Goal: Transaction & Acquisition: Purchase product/service

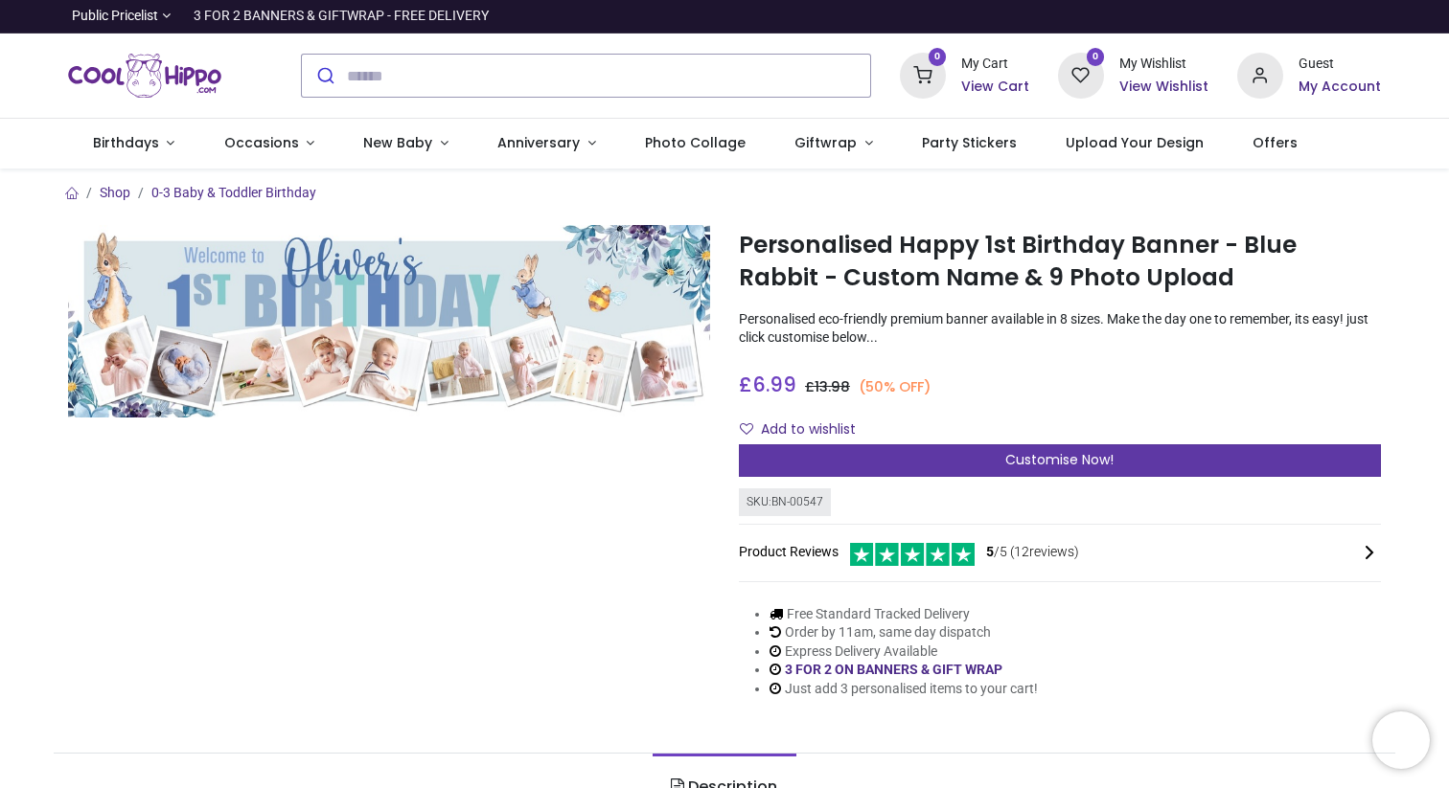
click at [852, 466] on div "Customise Now!" at bounding box center [1060, 461] width 642 height 33
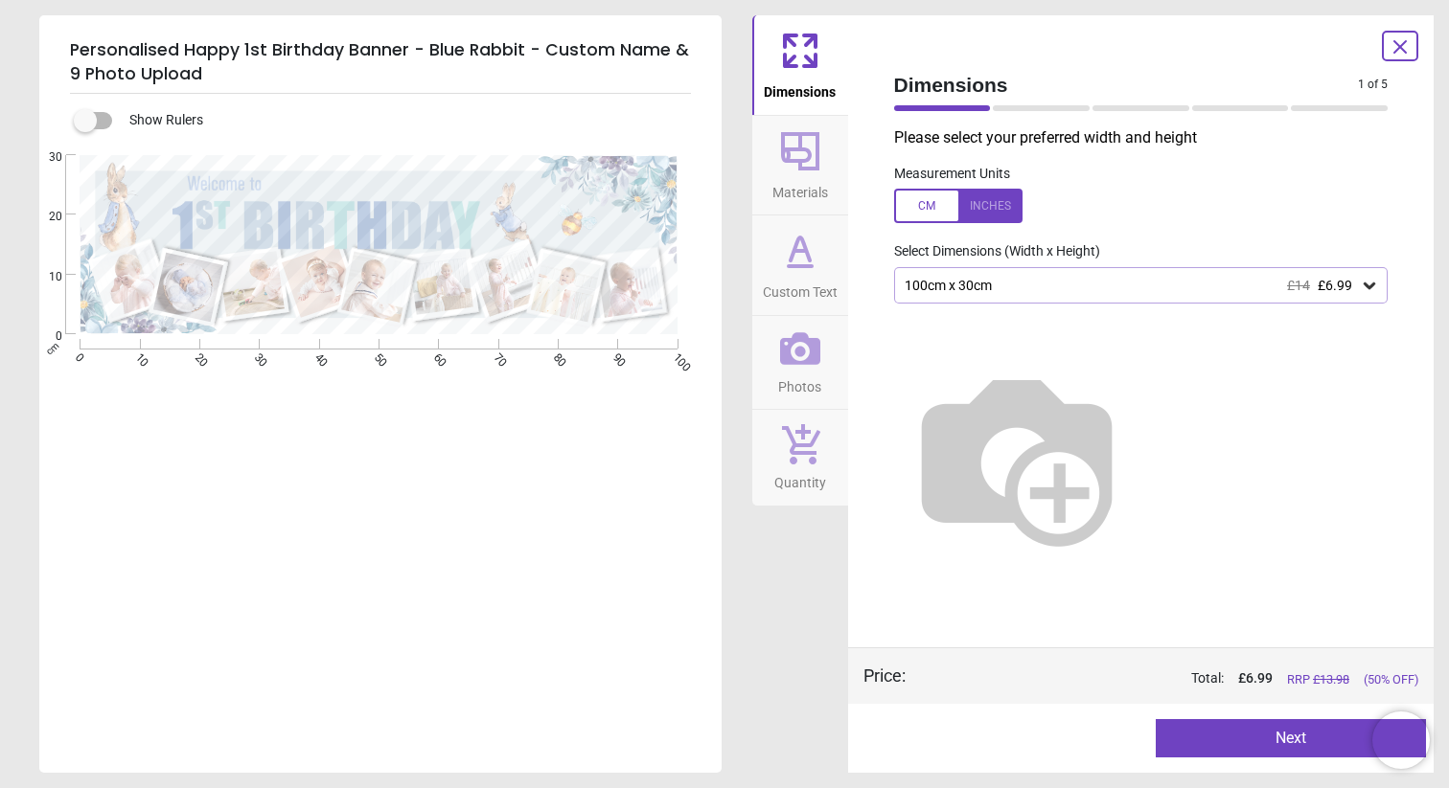
click at [835, 252] on button "Custom Text" at bounding box center [800, 266] width 96 height 100
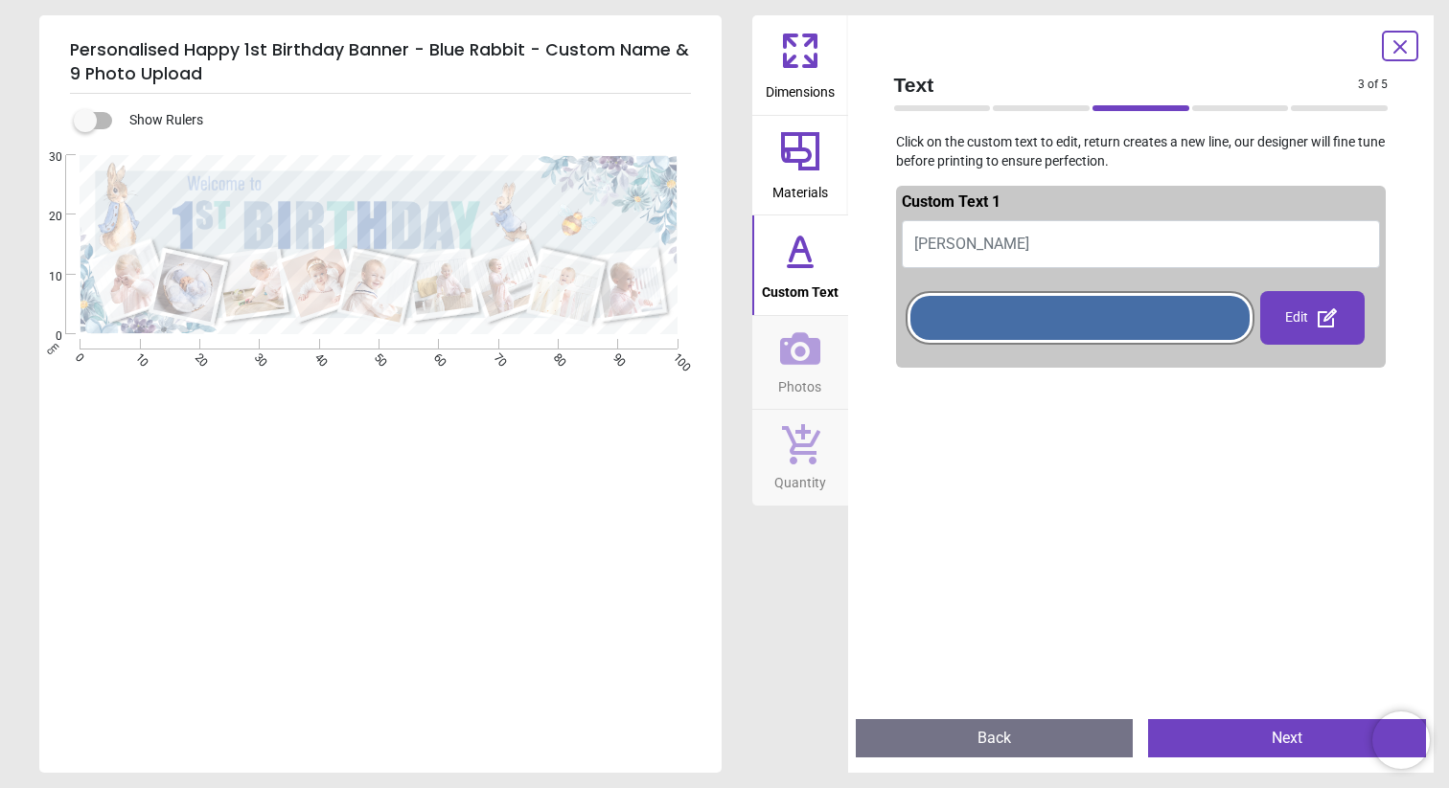
click at [928, 243] on span "Oliver's" at bounding box center [971, 244] width 115 height 18
click at [975, 242] on button "Oliver's" at bounding box center [1141, 244] width 479 height 48
type textarea "*******"
click at [974, 440] on div at bounding box center [1141, 770] width 491 height 788
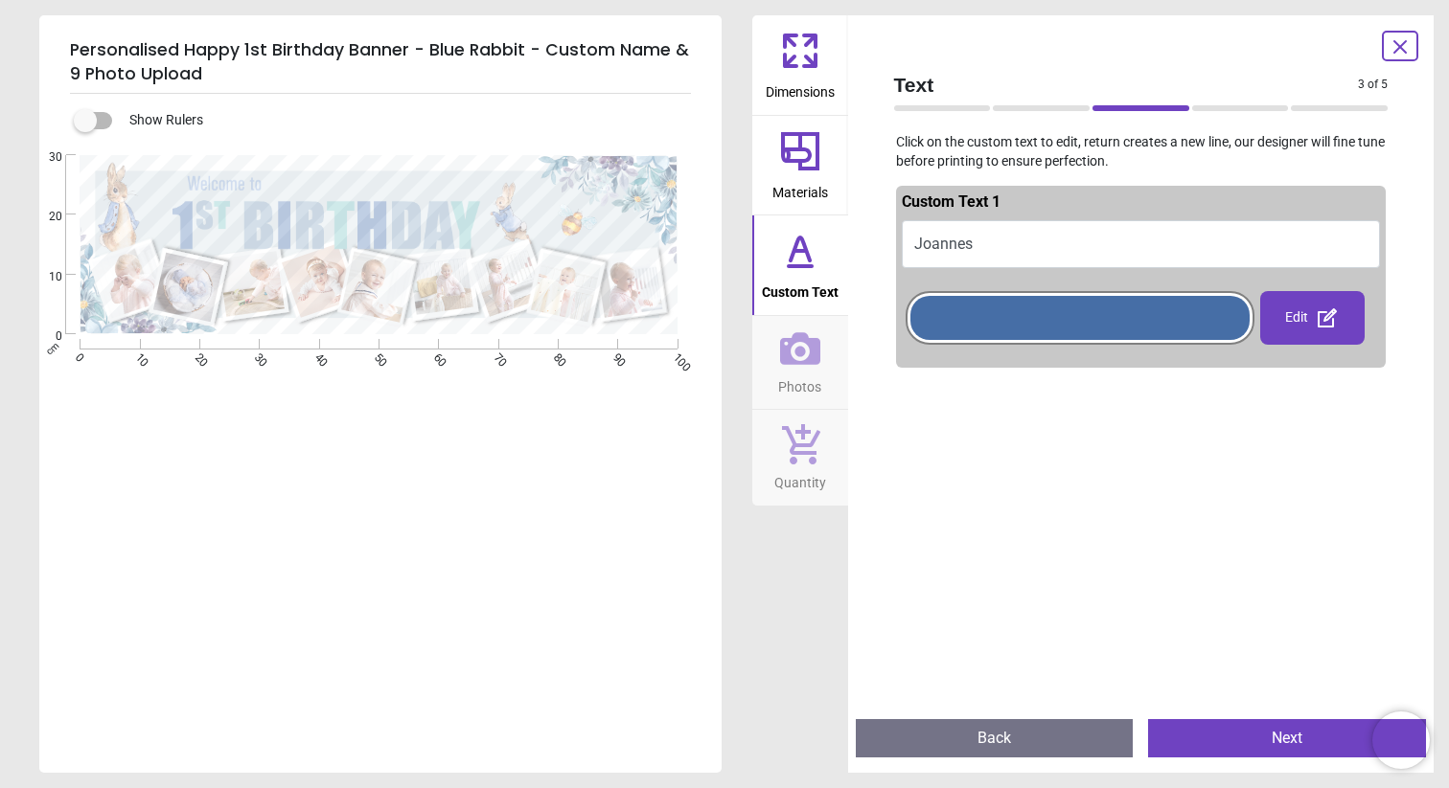
click at [789, 180] on span "Materials" at bounding box center [800, 188] width 56 height 29
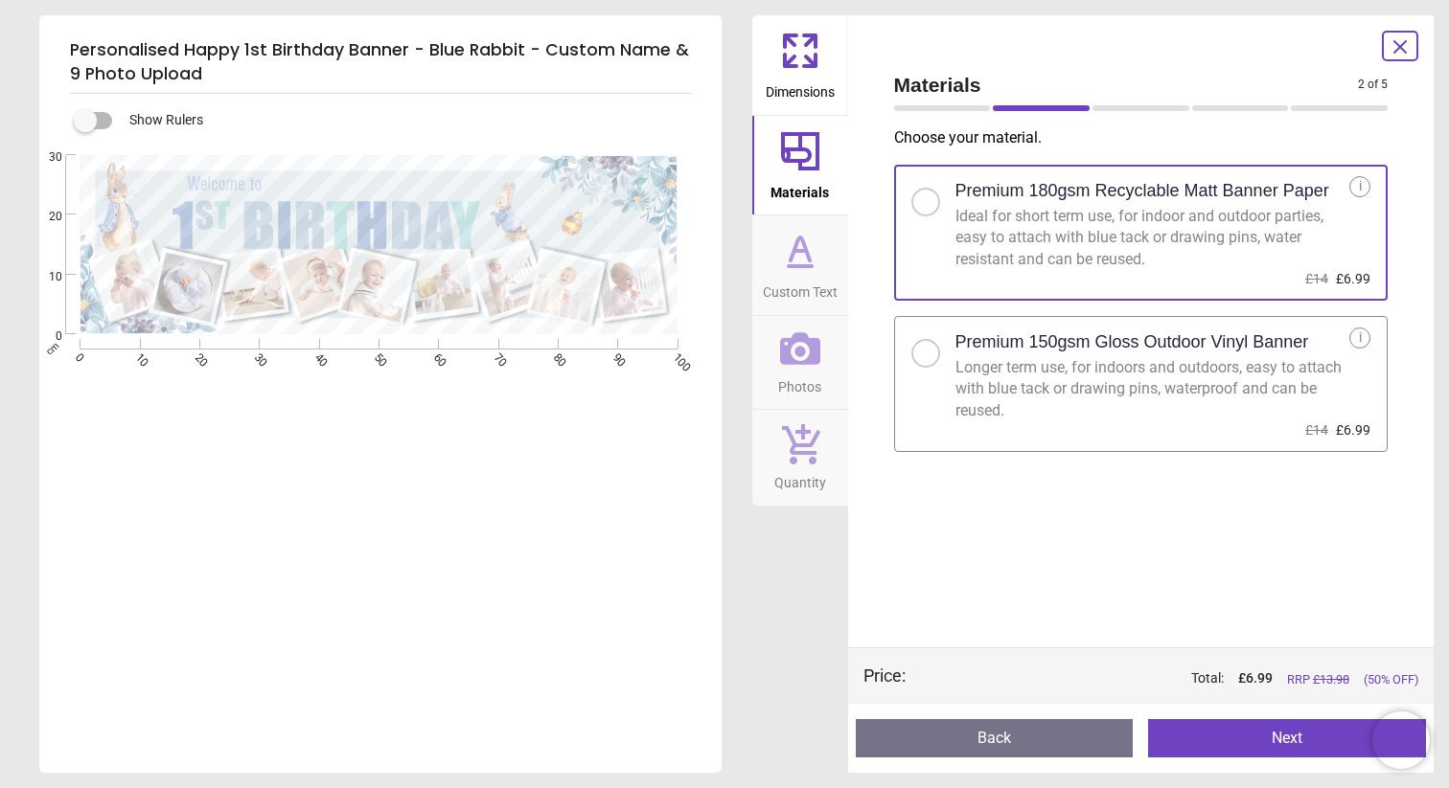
click at [816, 40] on icon at bounding box center [800, 51] width 46 height 46
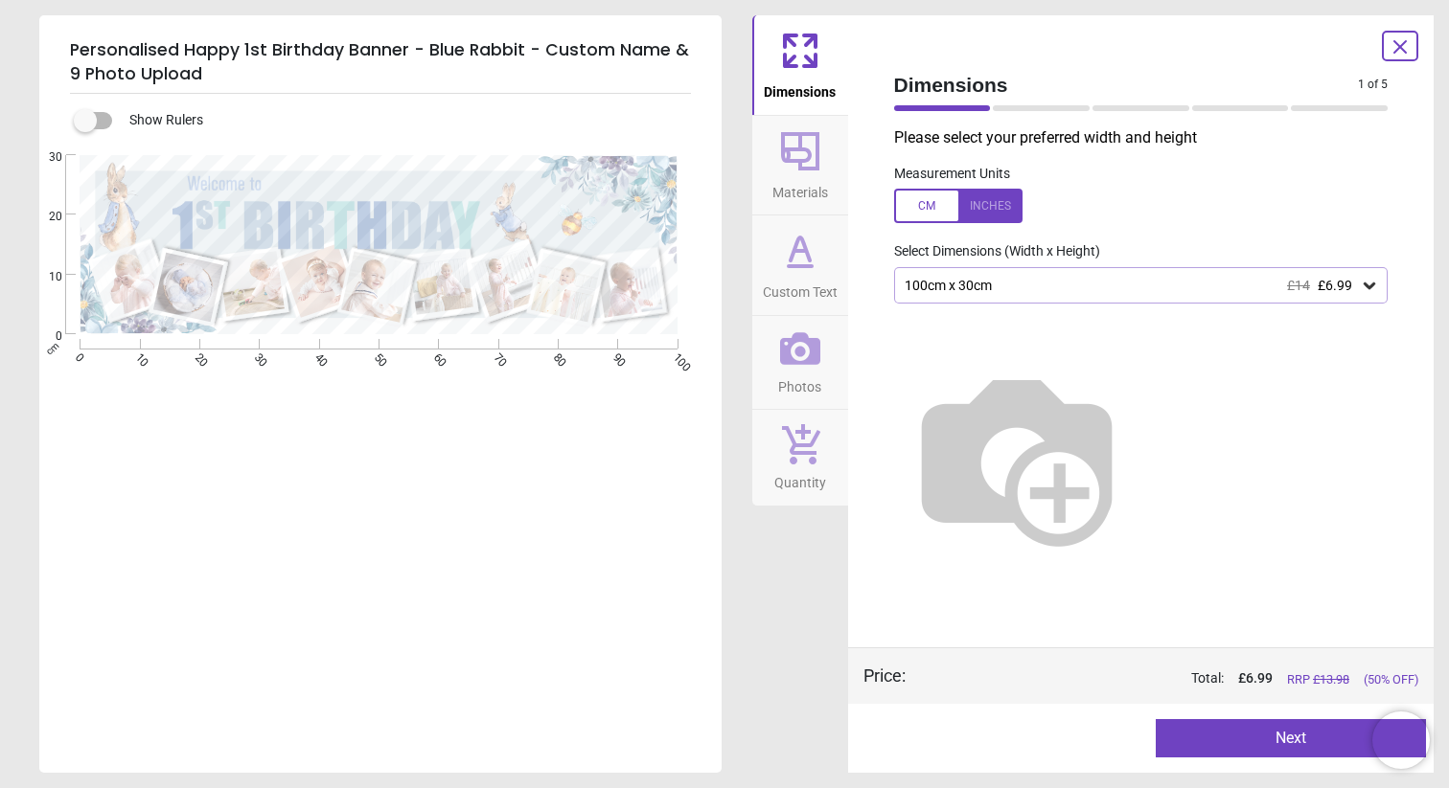
click at [994, 207] on div at bounding box center [958, 206] width 128 height 34
click at [994, 275] on div "39.4" x 11.8" (3ft 3" x 1ft) £14 £6.99" at bounding box center [1141, 285] width 494 height 36
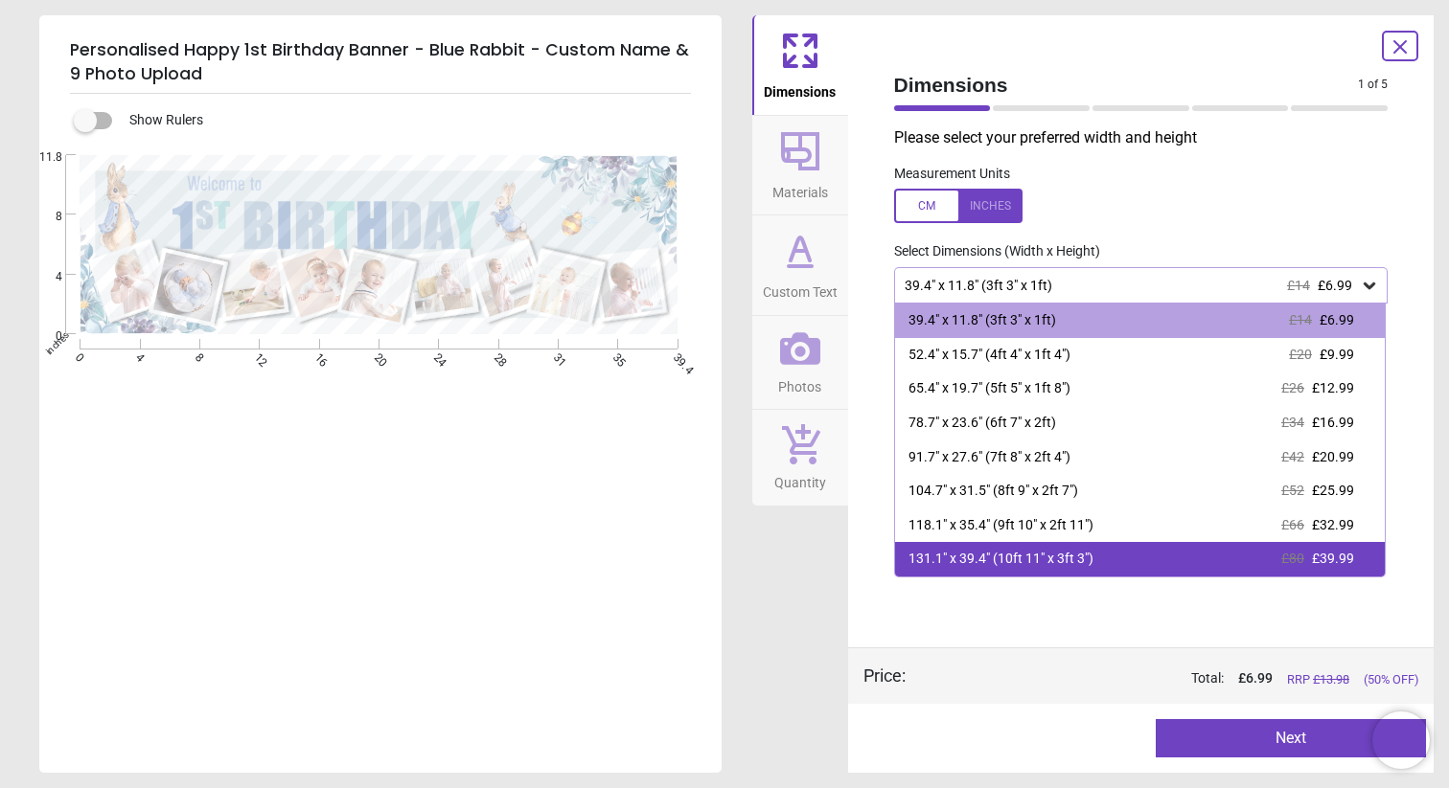
click at [1001, 566] on div "131.1" x 39.4" (10ft 11" x 3ft 3")" at bounding box center [1000, 559] width 185 height 19
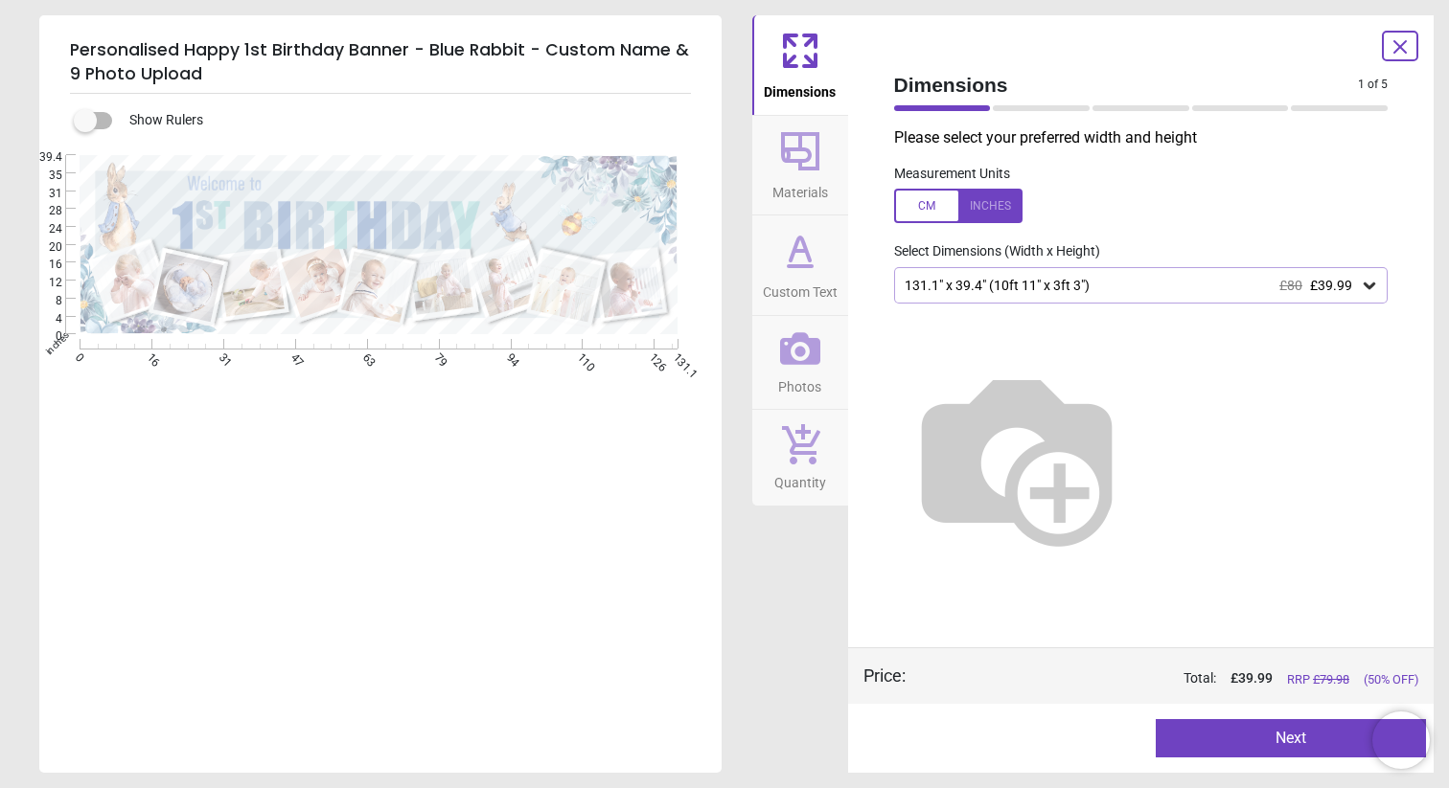
click at [1027, 292] on div "131.1" x 39.4" (10ft 11" x 3ft 3") £80 £39.99" at bounding box center [1132, 286] width 458 height 16
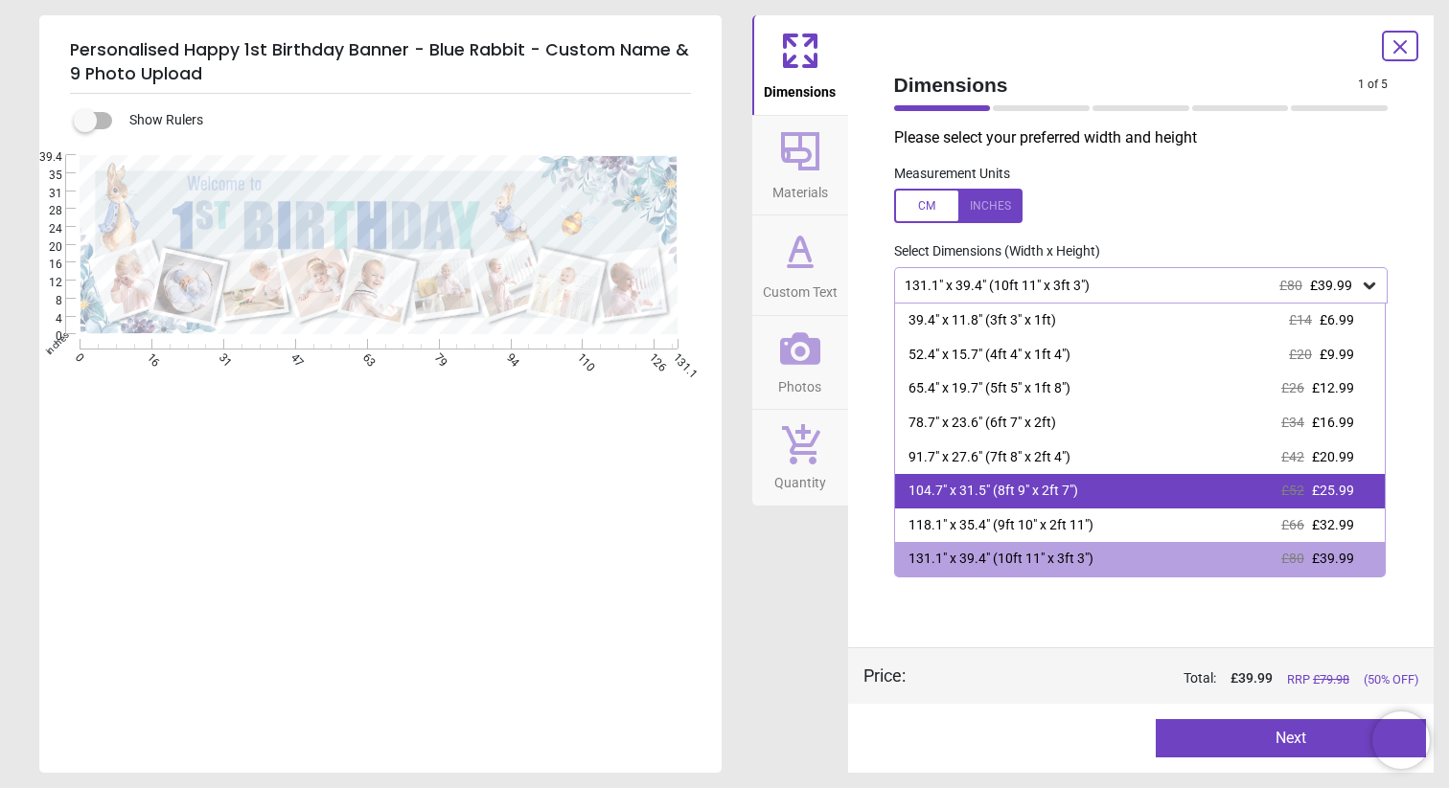
click at [1018, 496] on div "104.7" x 31.5" (8ft 9" x 2ft 7")" at bounding box center [993, 491] width 170 height 19
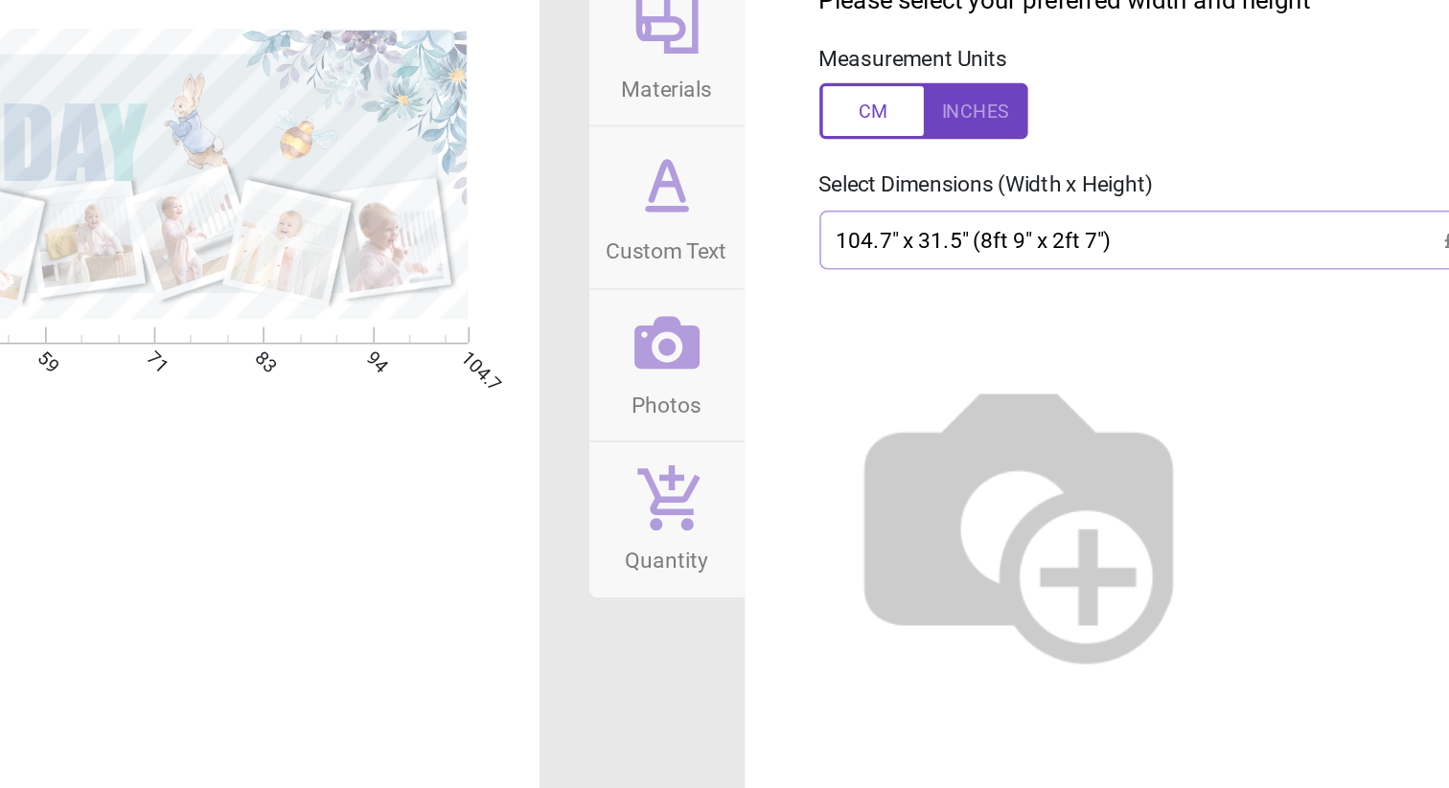
click at [953, 522] on img at bounding box center [1016, 456] width 245 height 245
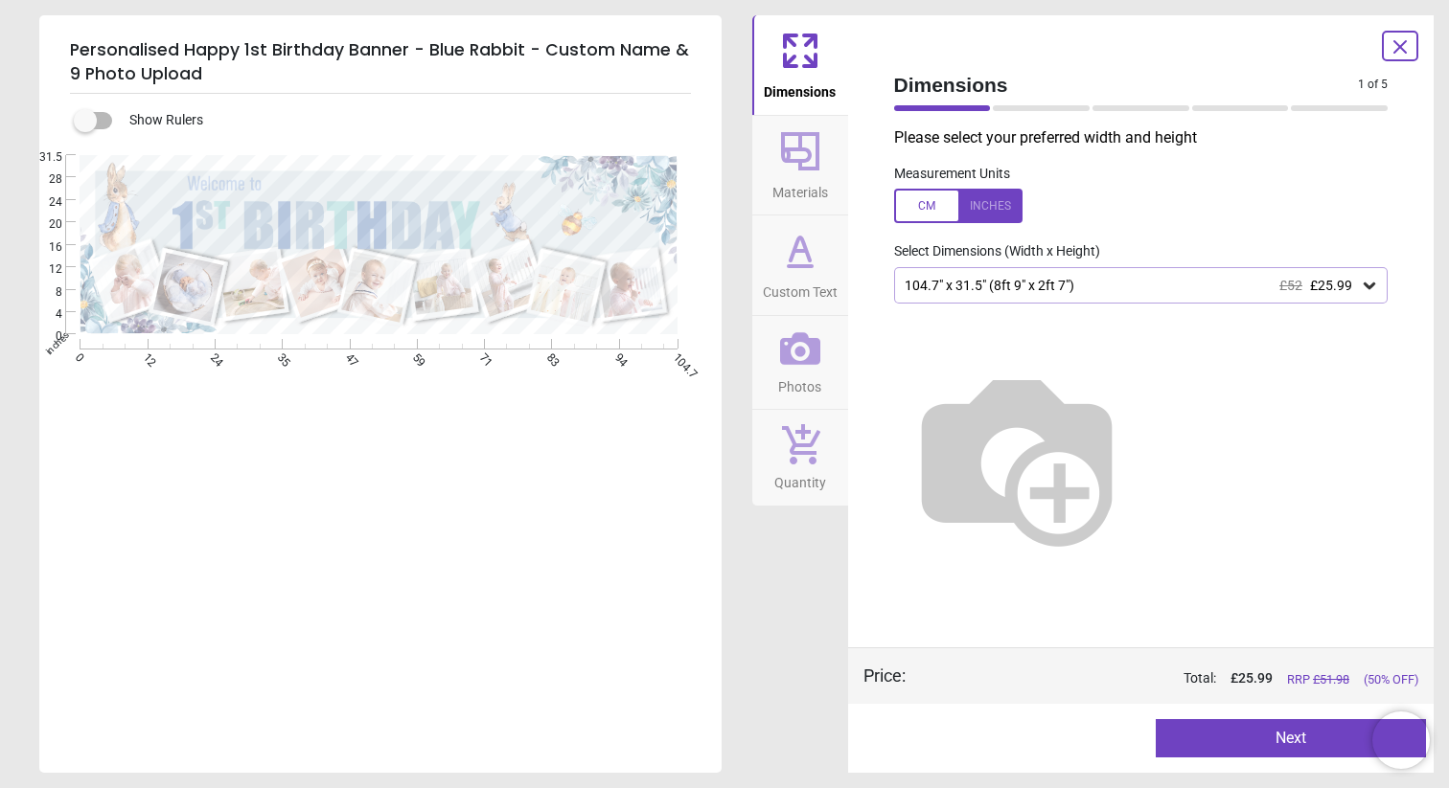
click at [85, 121] on label at bounding box center [85, 121] width 0 height 0
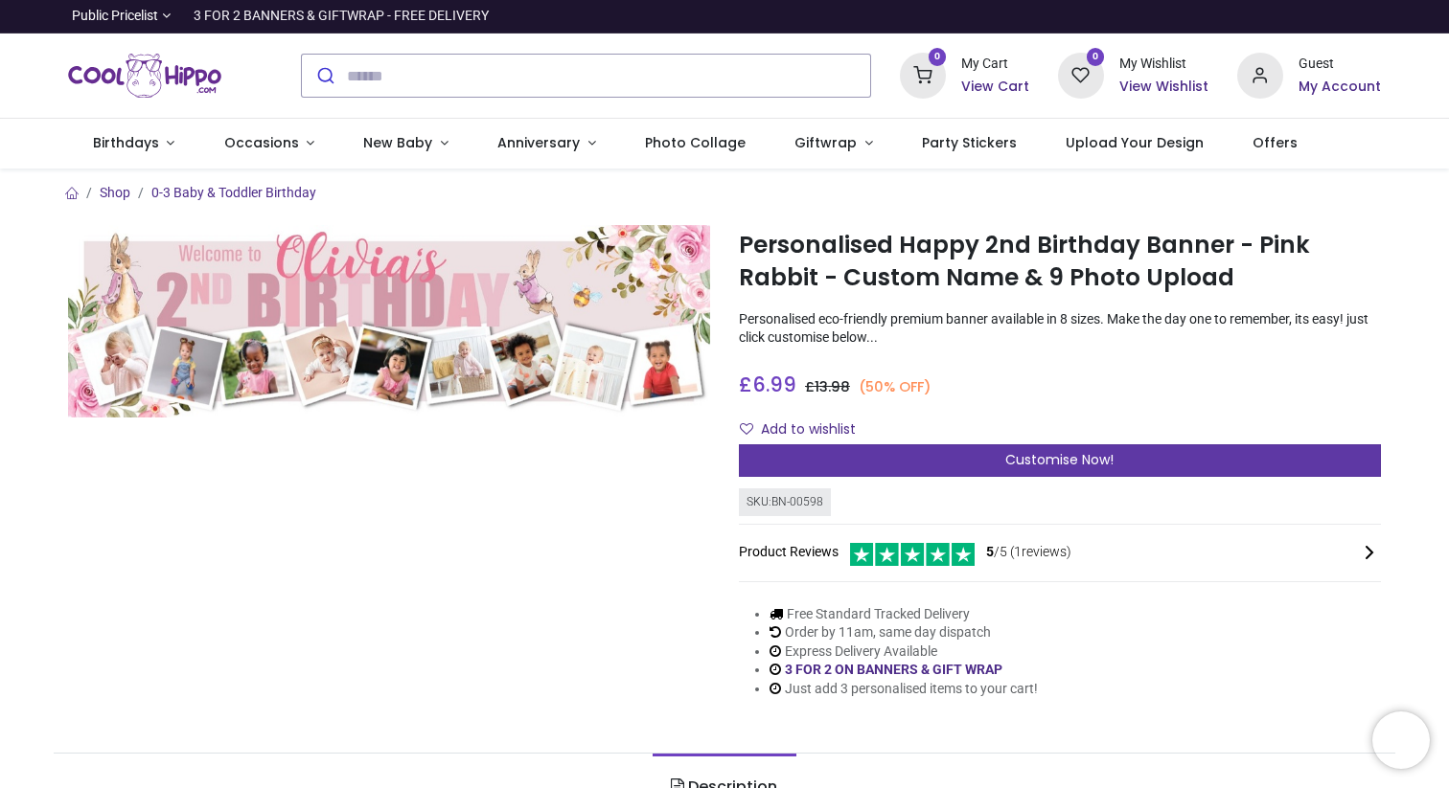
click at [788, 462] on div "Customise Now!" at bounding box center [1060, 461] width 642 height 33
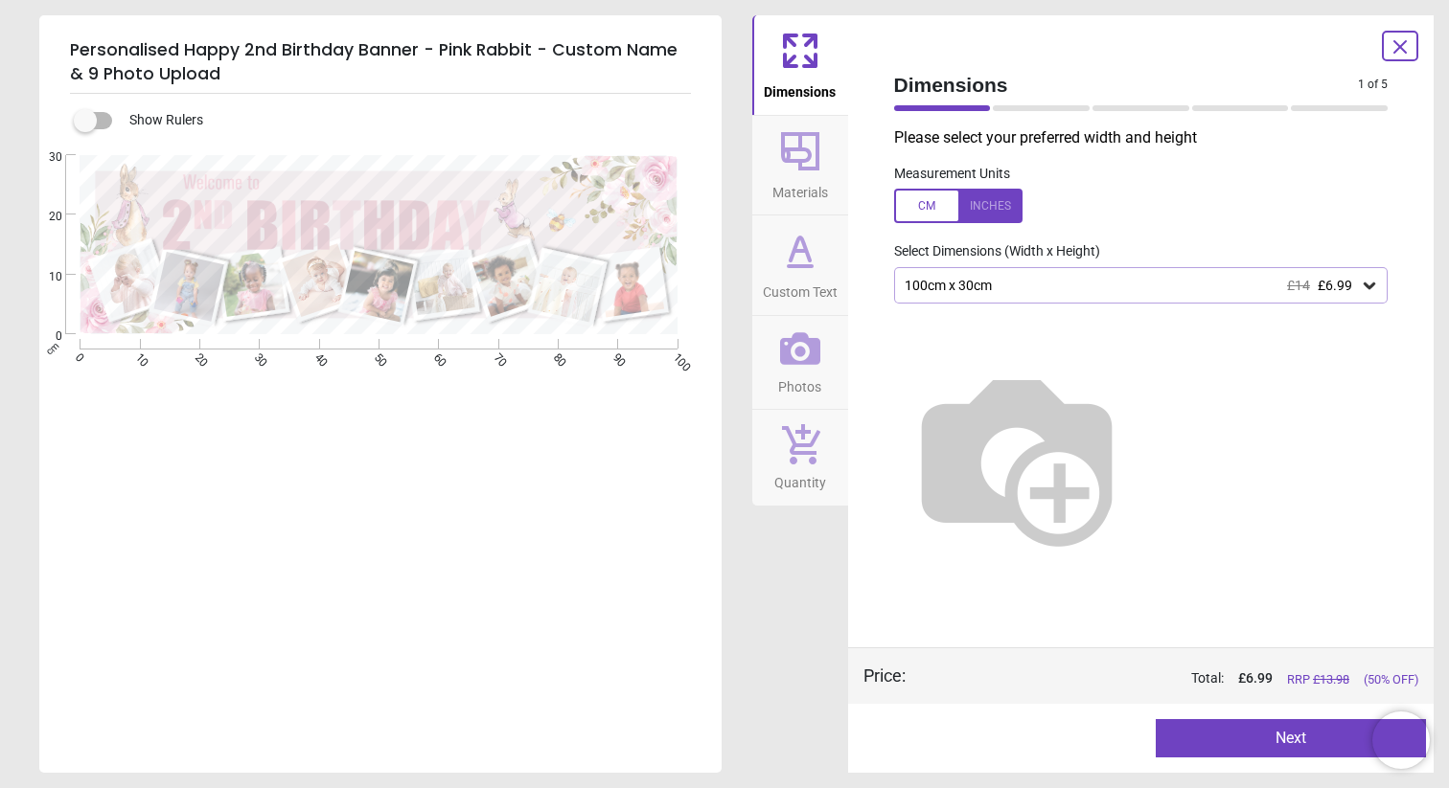
click at [801, 154] on icon at bounding box center [800, 151] width 46 height 46
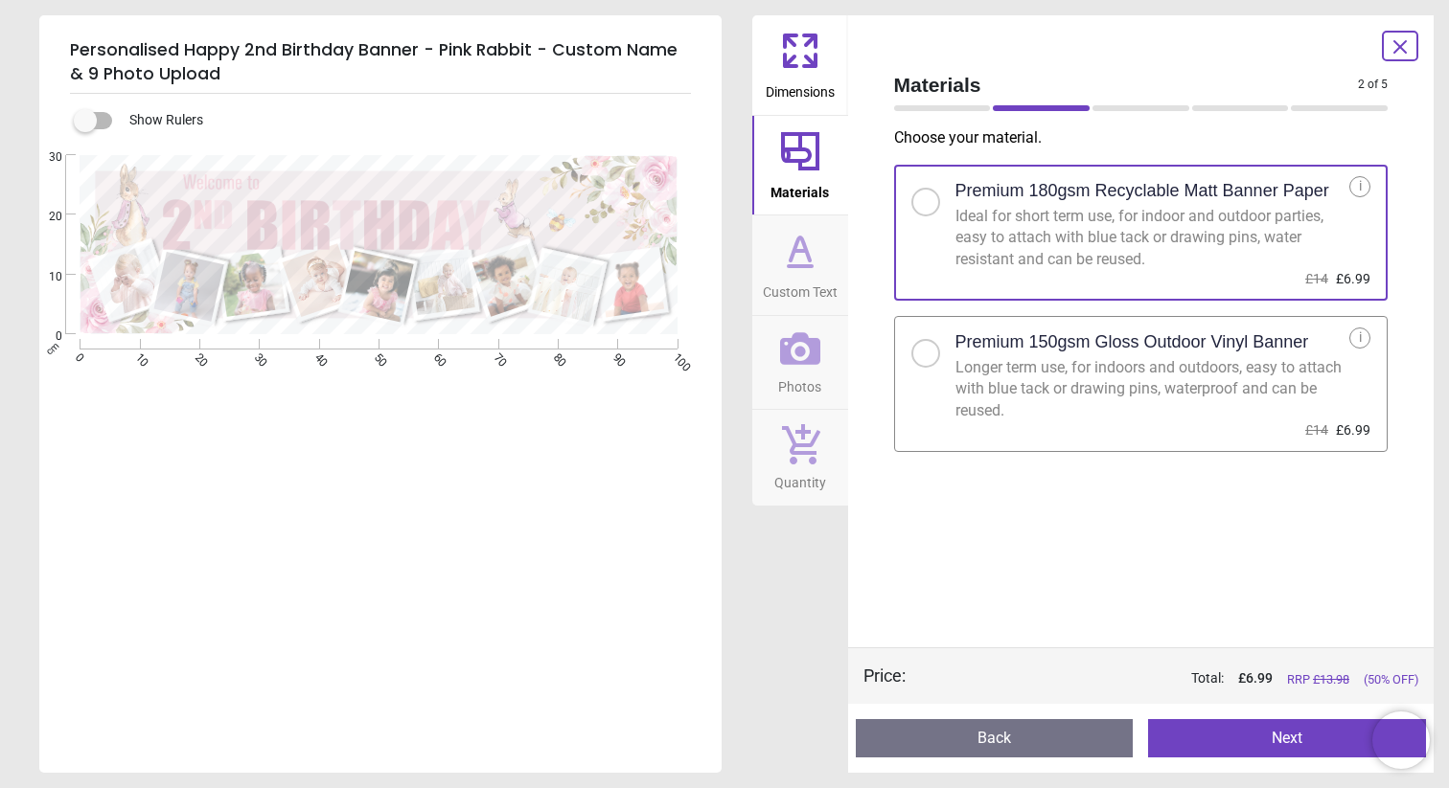
click at [802, 251] on icon at bounding box center [799, 251] width 11 height 0
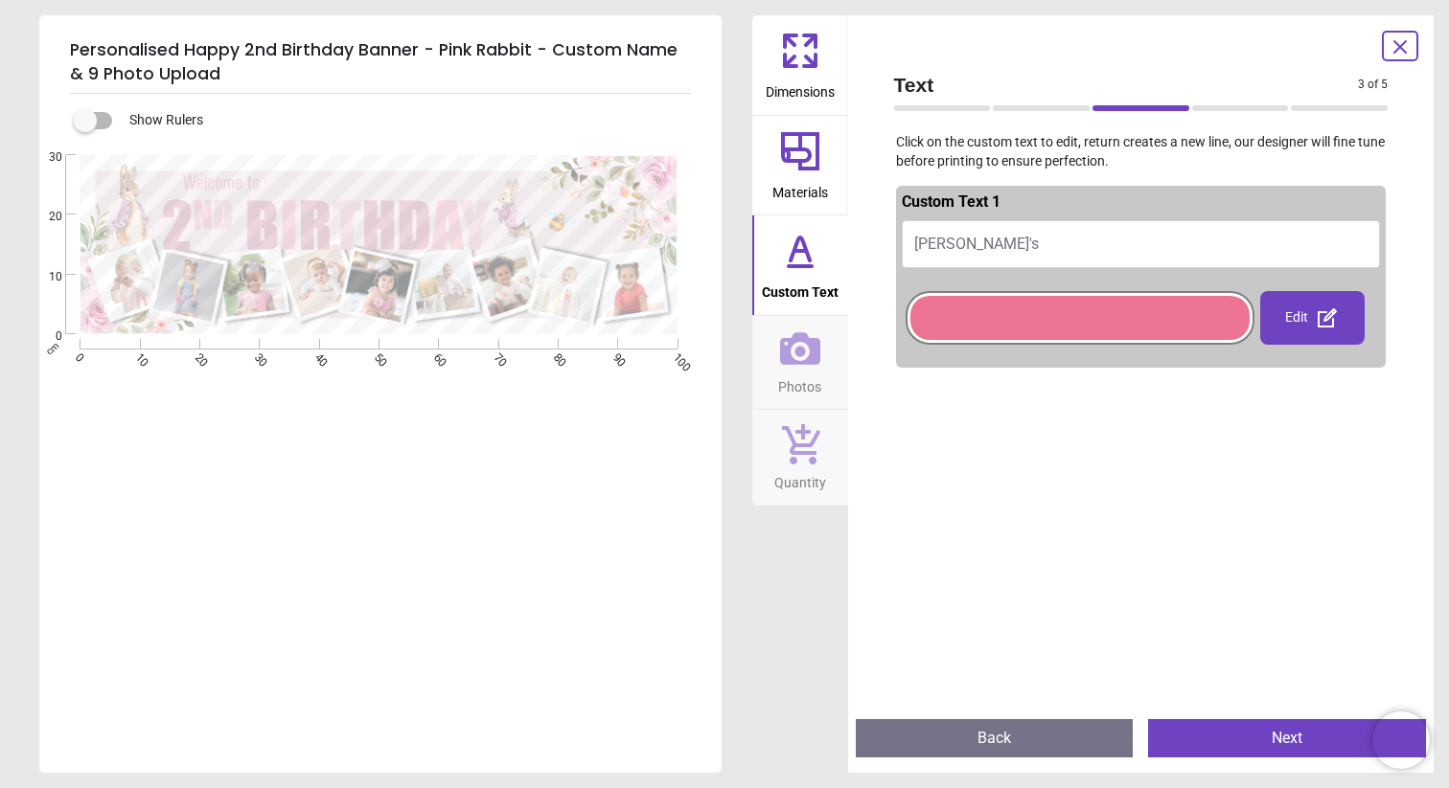
click at [1181, 322] on div at bounding box center [1079, 318] width 339 height 44
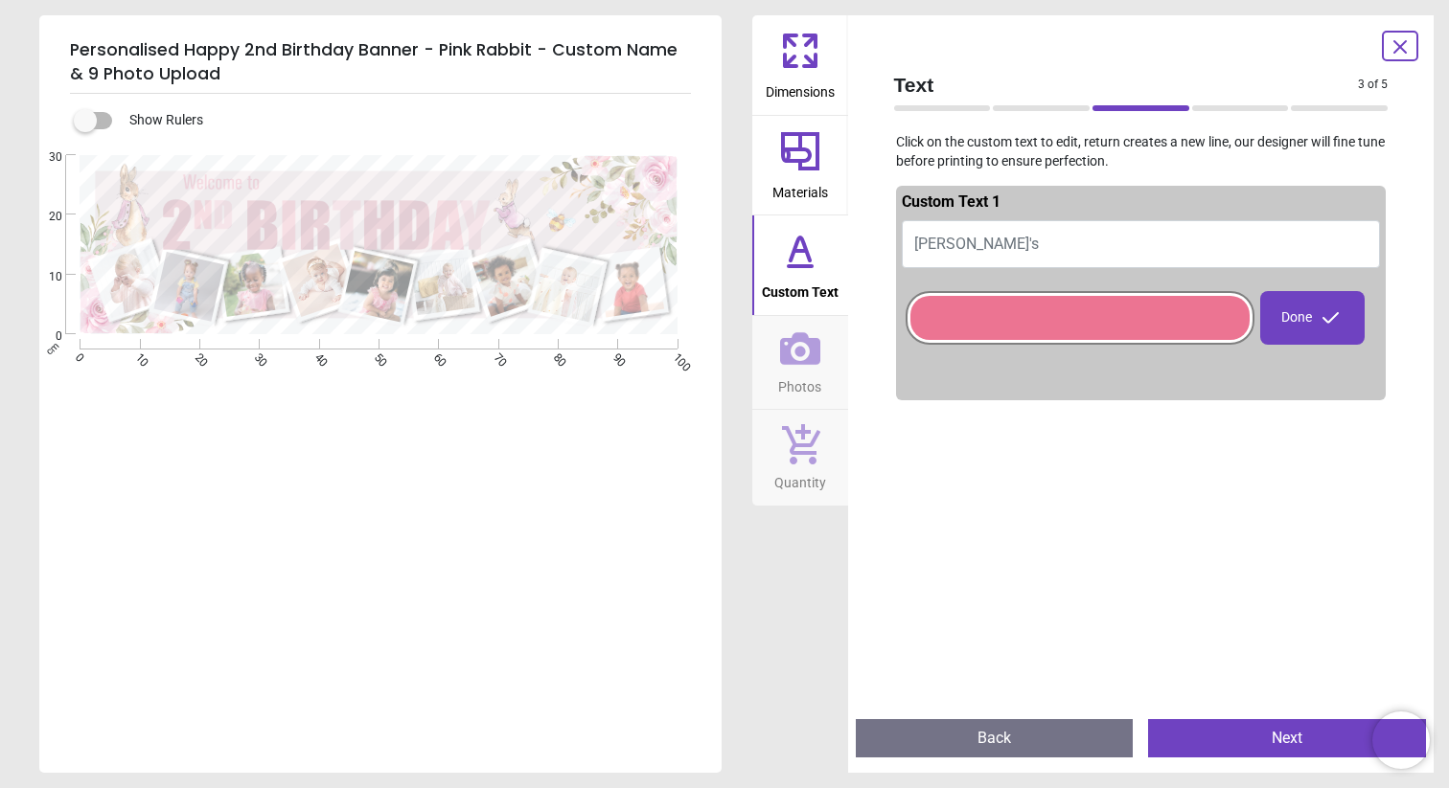
click at [1291, 322] on div "Done" at bounding box center [1312, 318] width 104 height 54
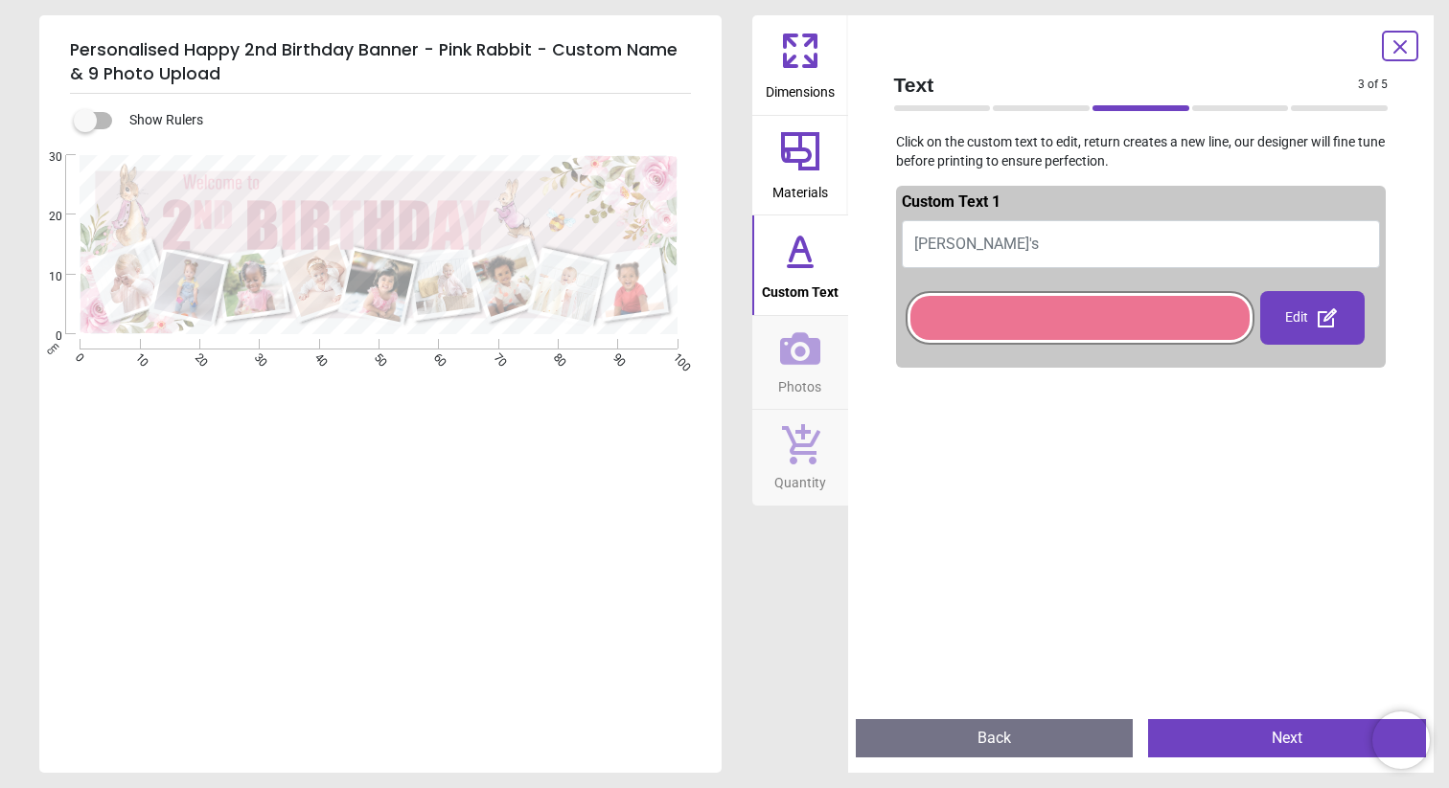
click at [1180, 307] on div at bounding box center [1079, 318] width 339 height 44
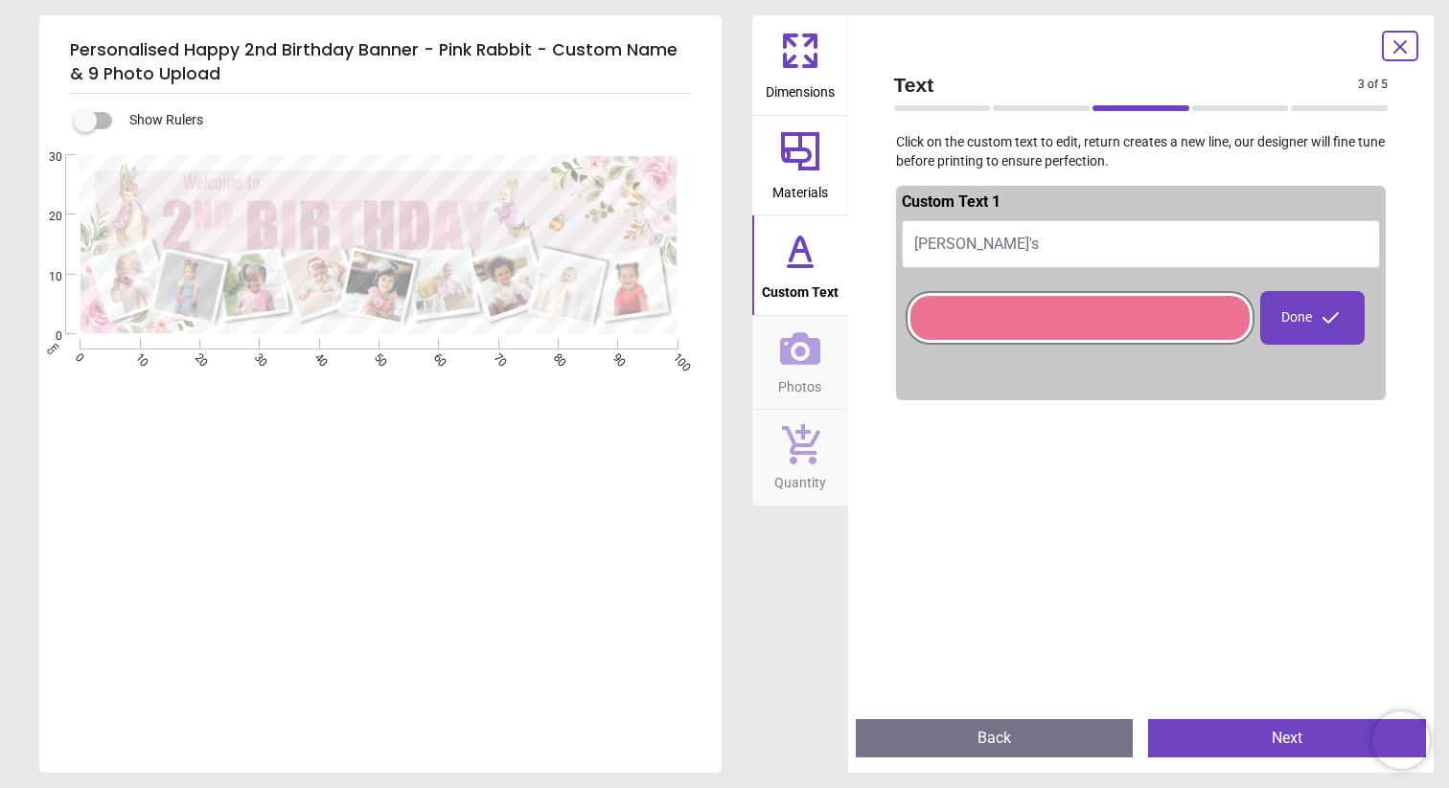
click at [1180, 308] on div at bounding box center [1079, 318] width 339 height 44
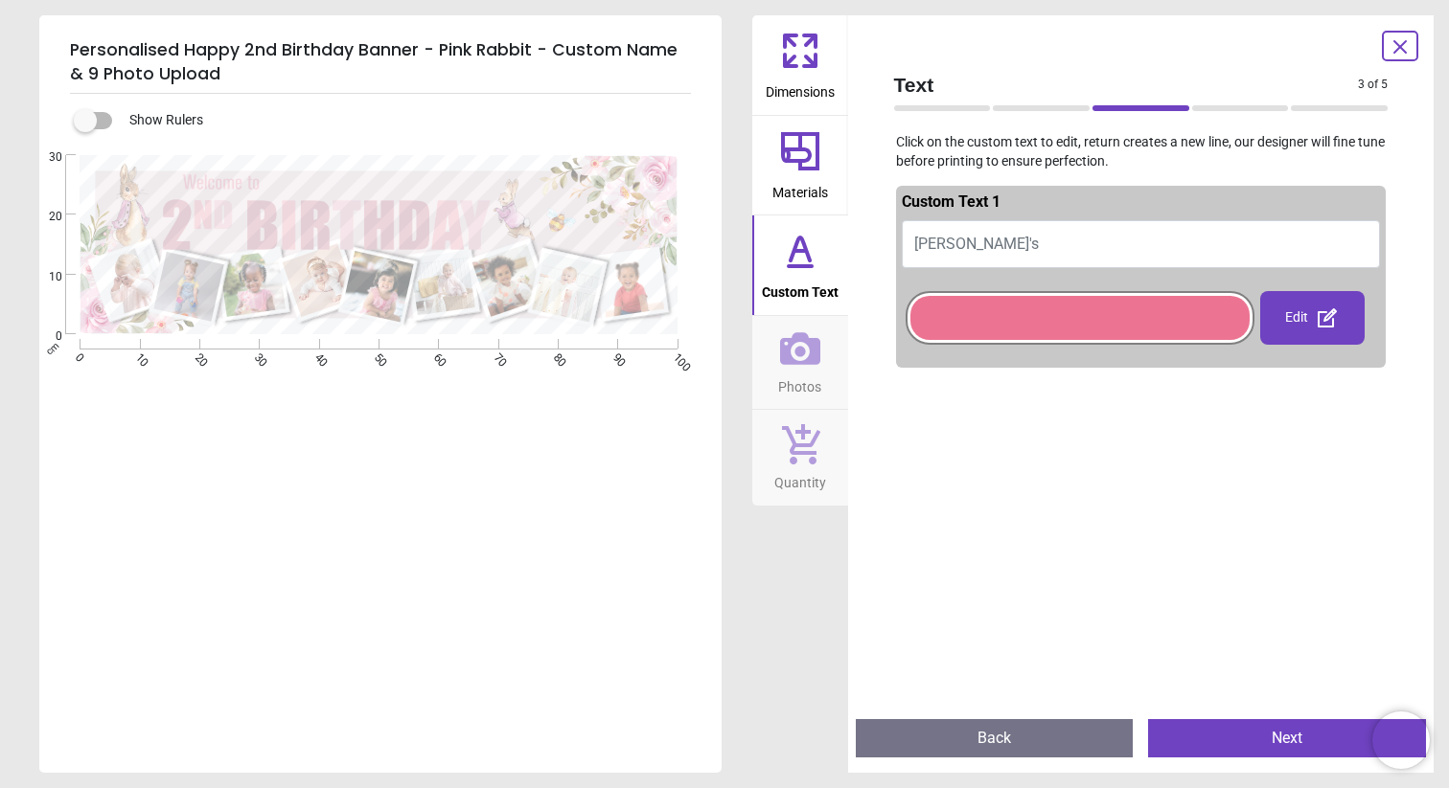
click at [1180, 308] on div at bounding box center [1079, 318] width 339 height 44
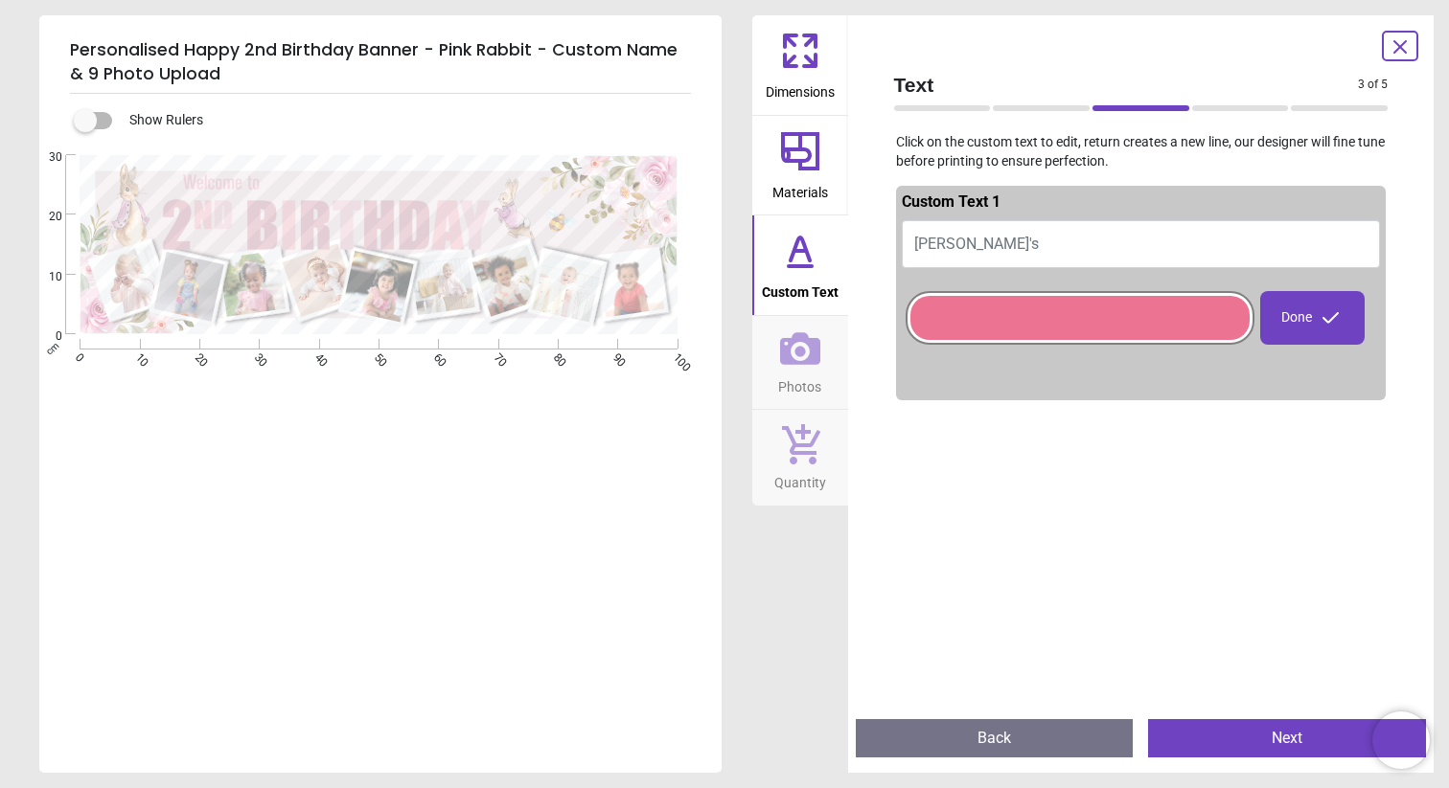
click at [1293, 319] on div "Done" at bounding box center [1312, 318] width 104 height 54
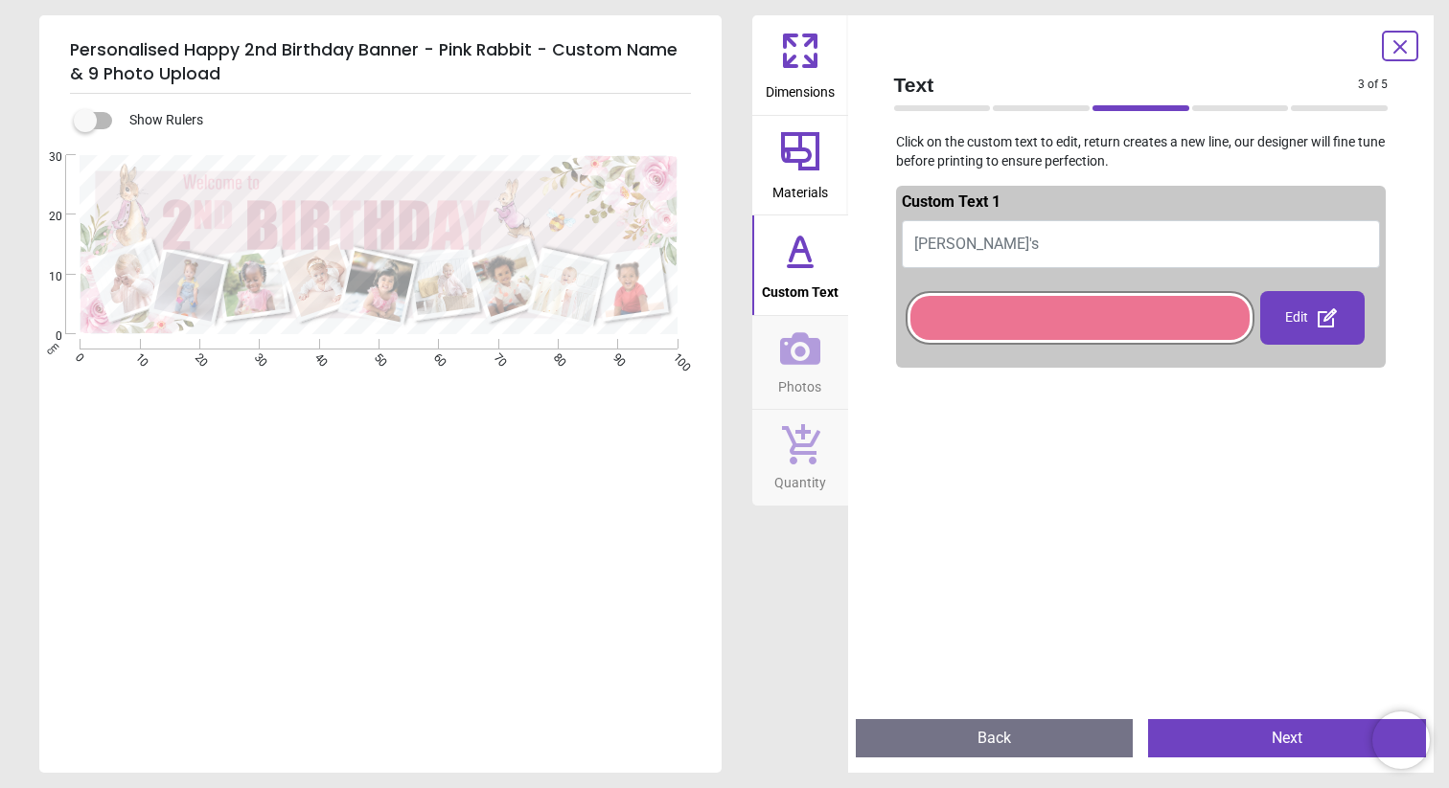
click at [1157, 309] on div at bounding box center [1079, 318] width 339 height 44
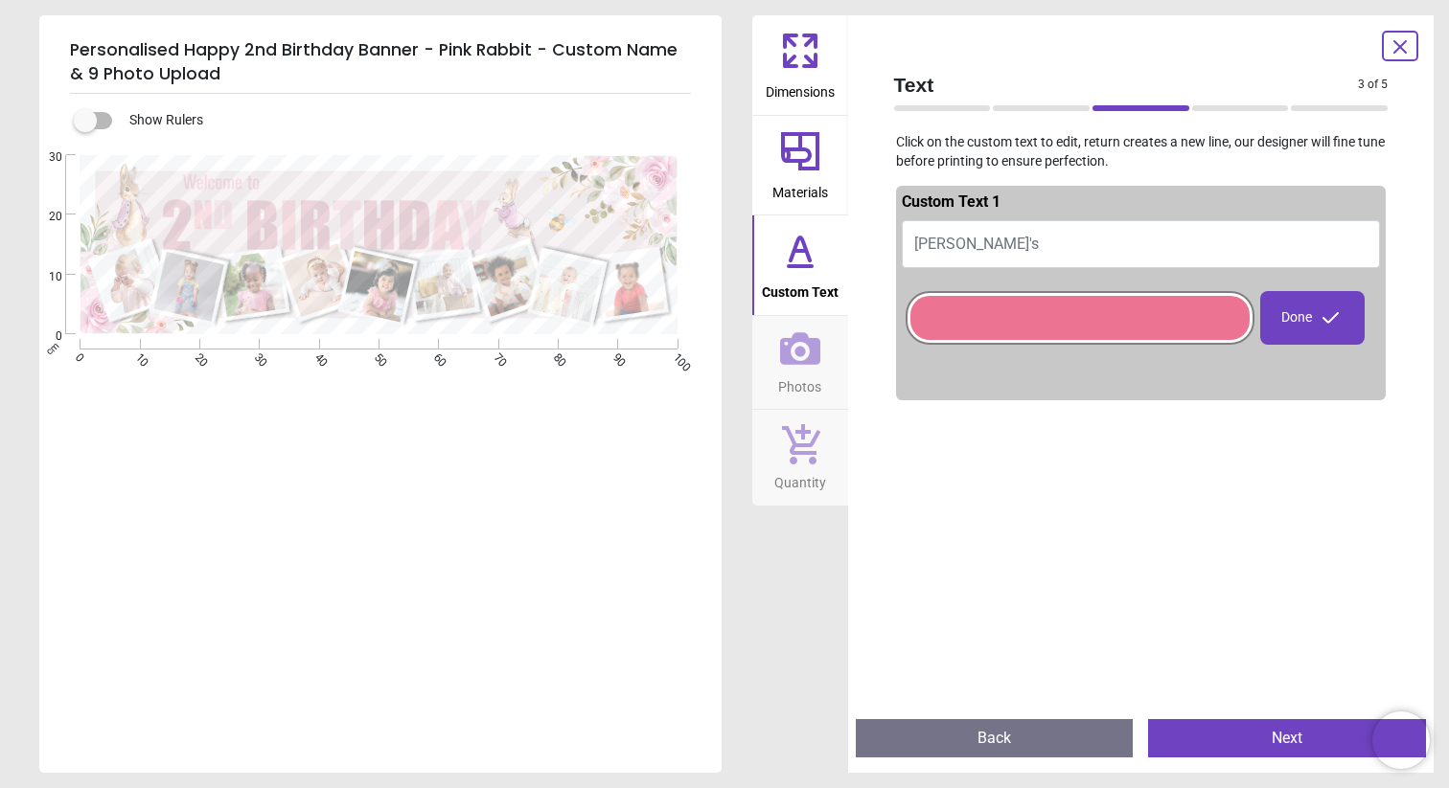
click at [906, 299] on div at bounding box center [1079, 318] width 349 height 77
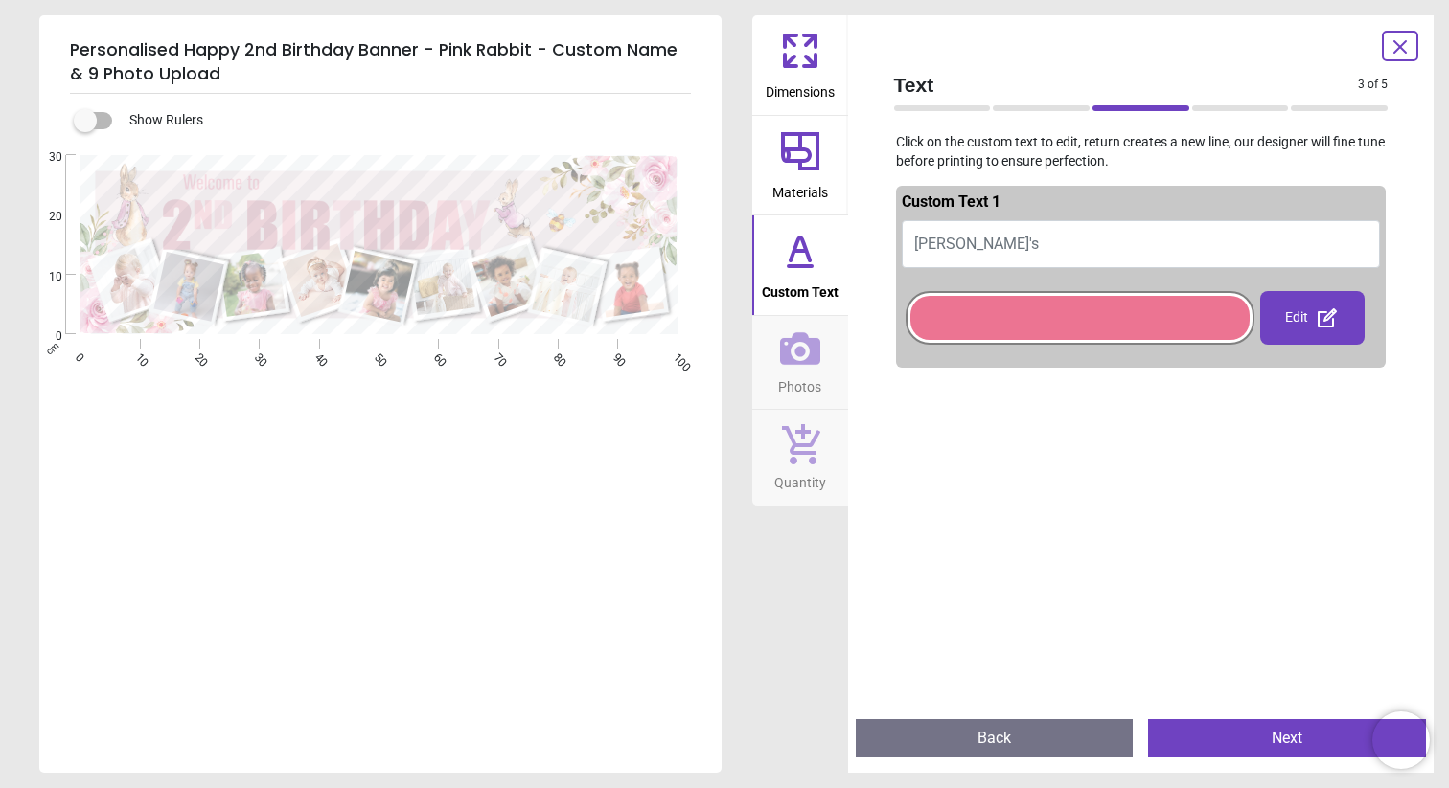
click at [1202, 733] on button "Next" at bounding box center [1287, 739] width 278 height 38
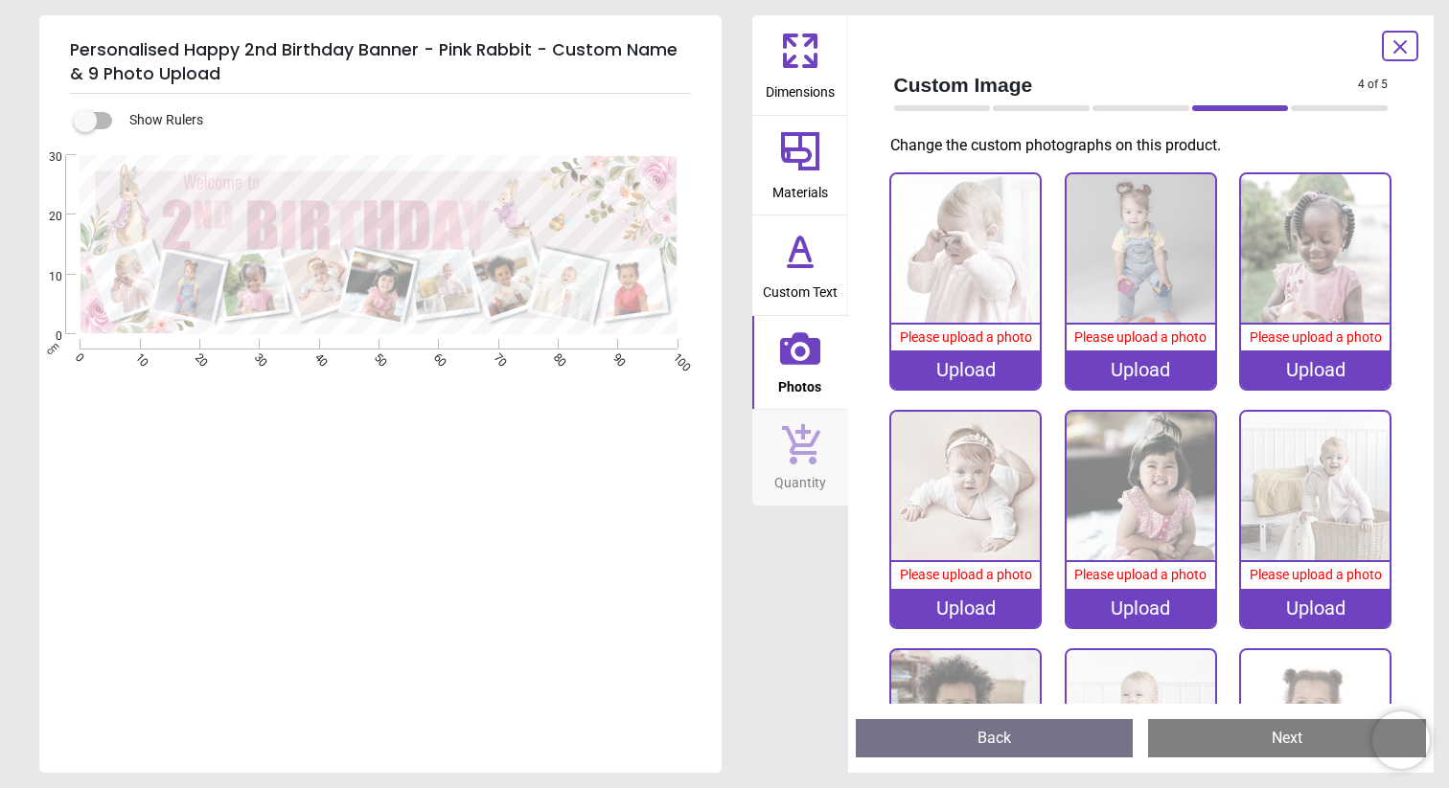
click at [1202, 734] on button "Next" at bounding box center [1287, 739] width 278 height 38
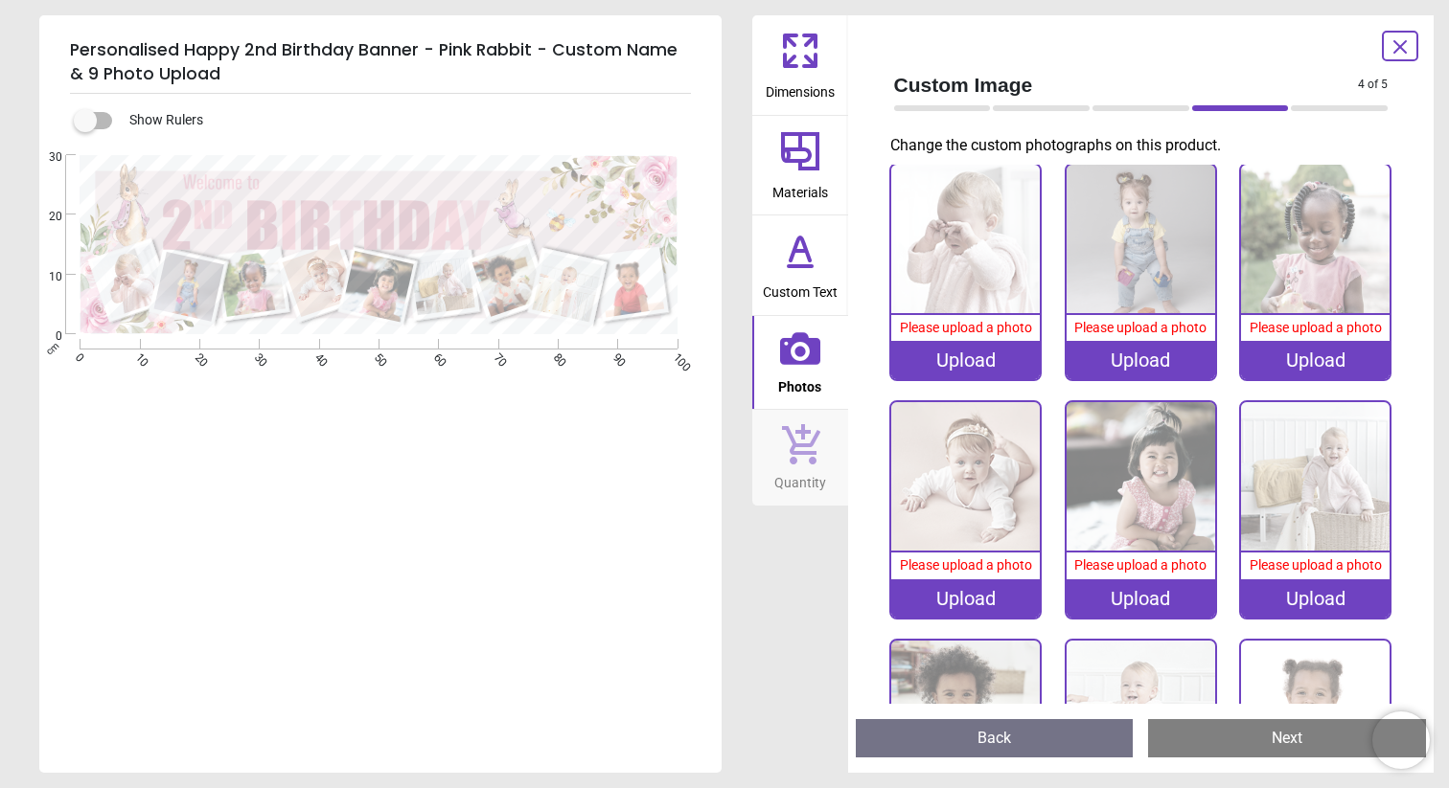
click at [1017, 726] on button "Back" at bounding box center [995, 739] width 278 height 38
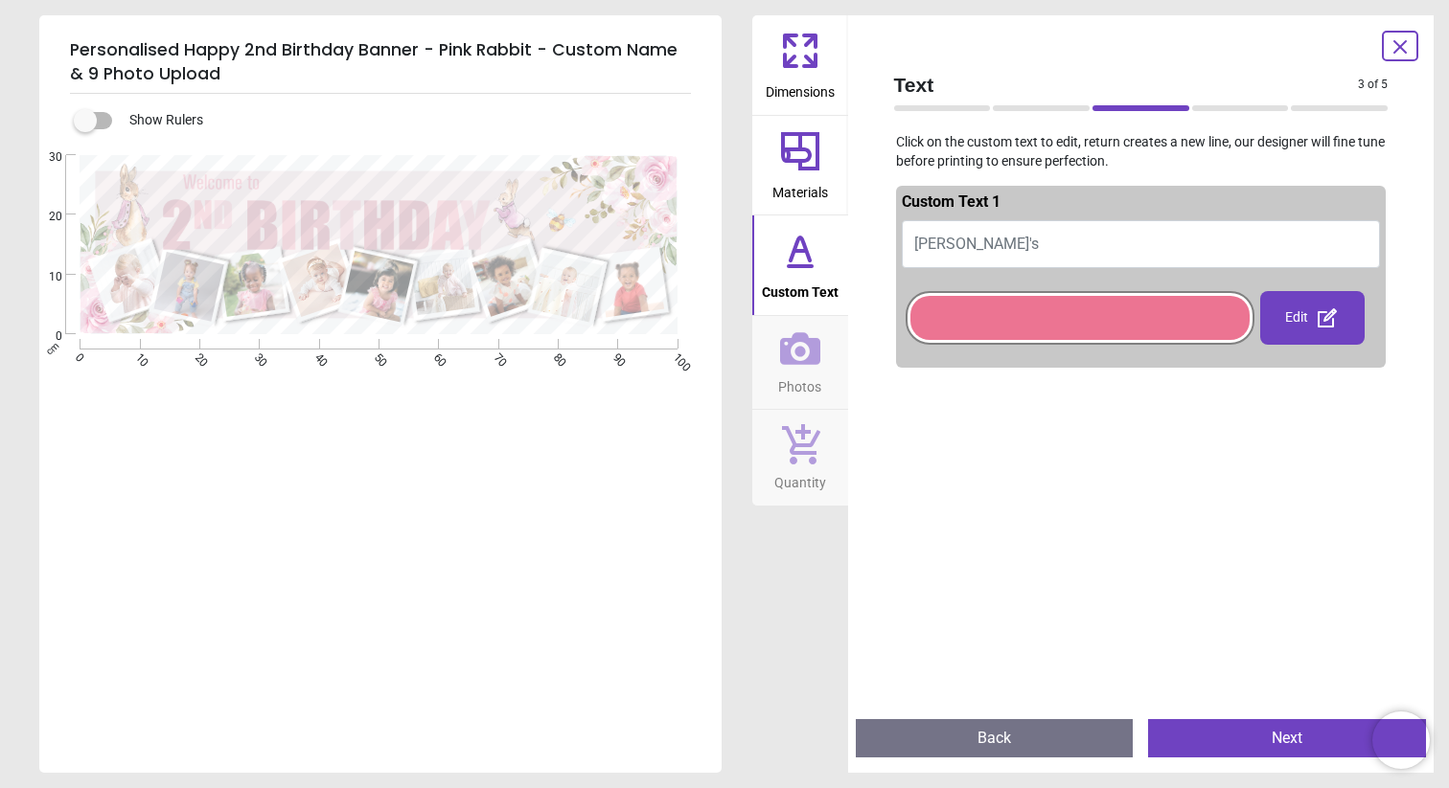
click at [1017, 730] on button "Back" at bounding box center [995, 739] width 278 height 38
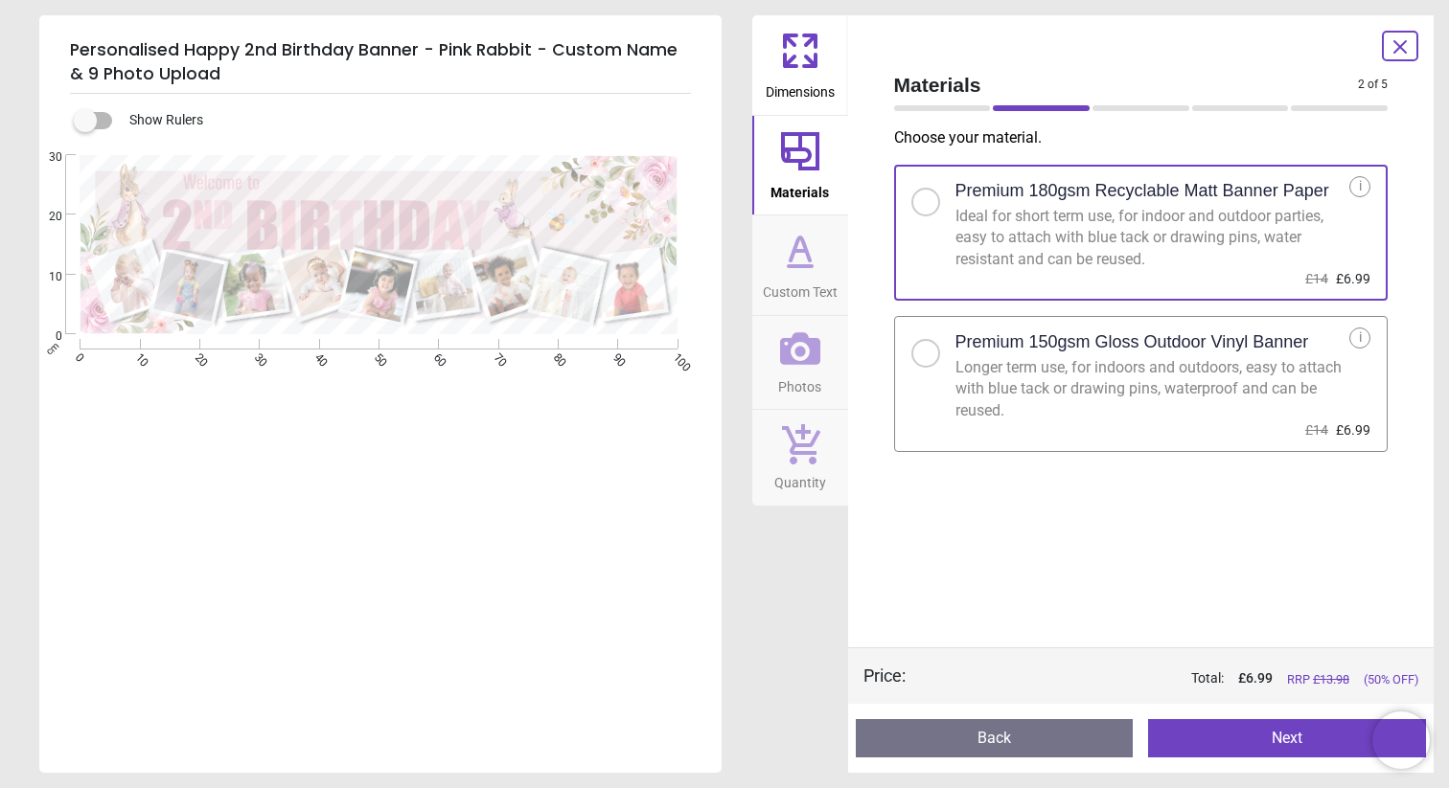
click at [1017, 730] on button "Back" at bounding box center [995, 739] width 278 height 38
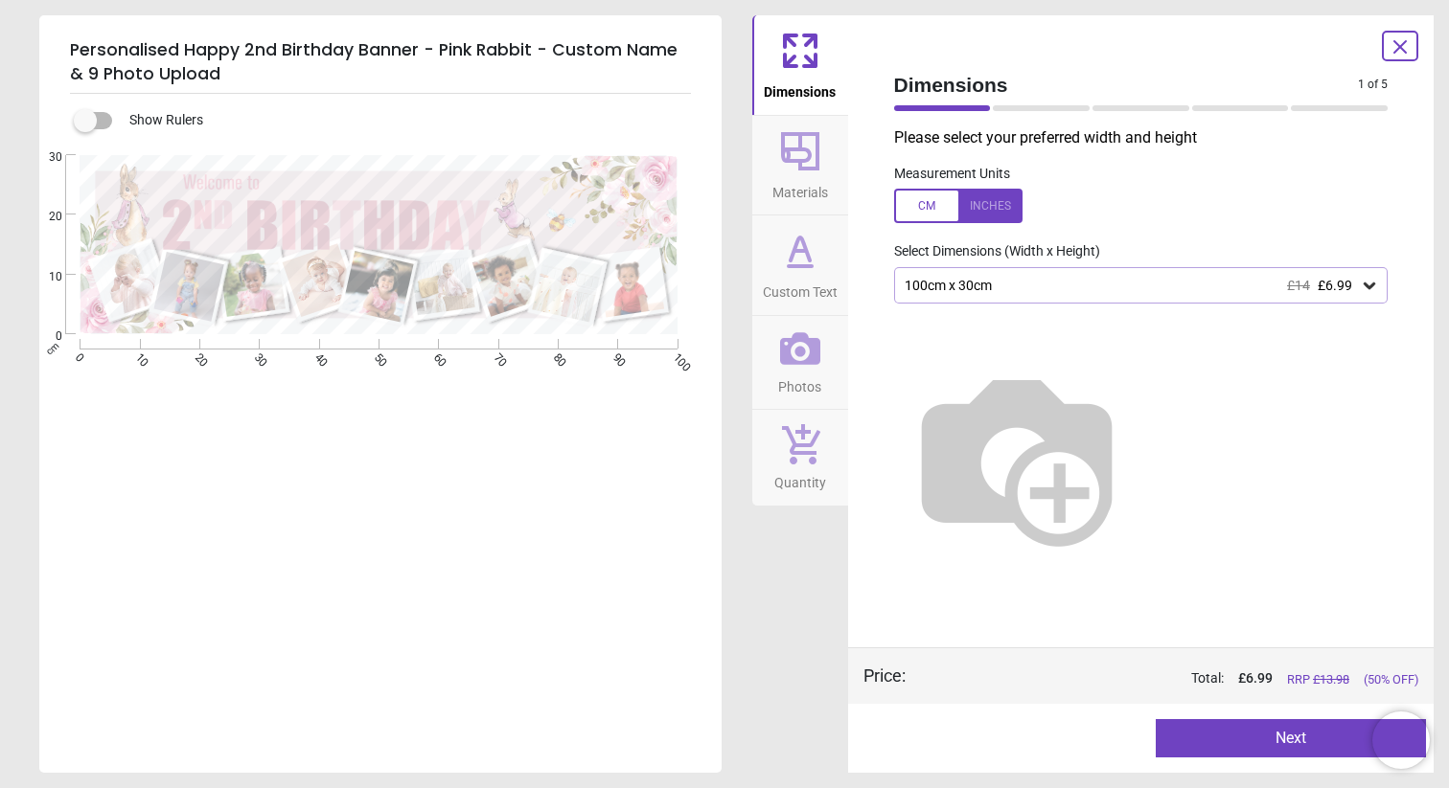
click at [1180, 732] on button "Next" at bounding box center [1290, 739] width 270 height 38
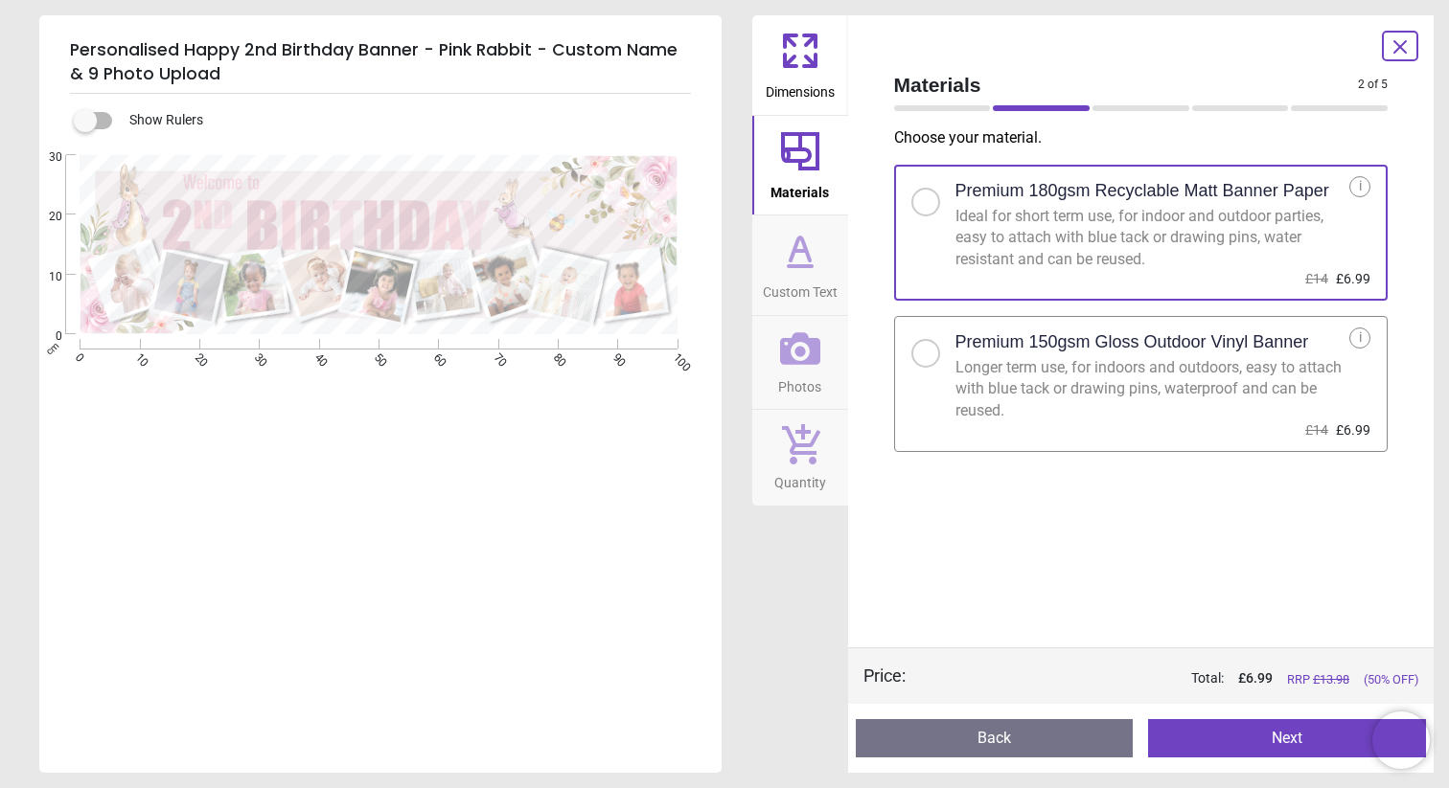
click at [1180, 732] on button "Next" at bounding box center [1287, 739] width 278 height 38
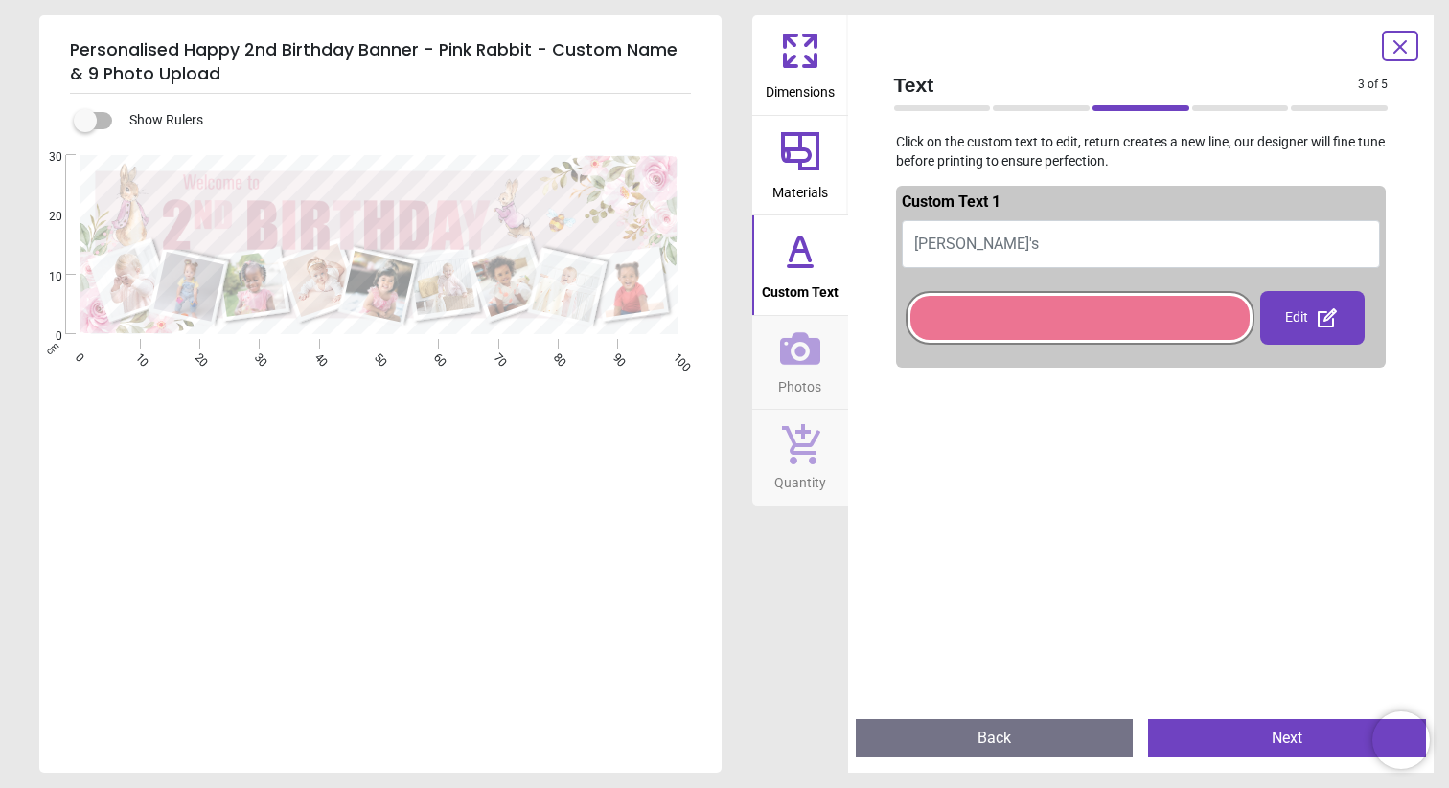
click at [1180, 732] on button "Next" at bounding box center [1287, 739] width 278 height 38
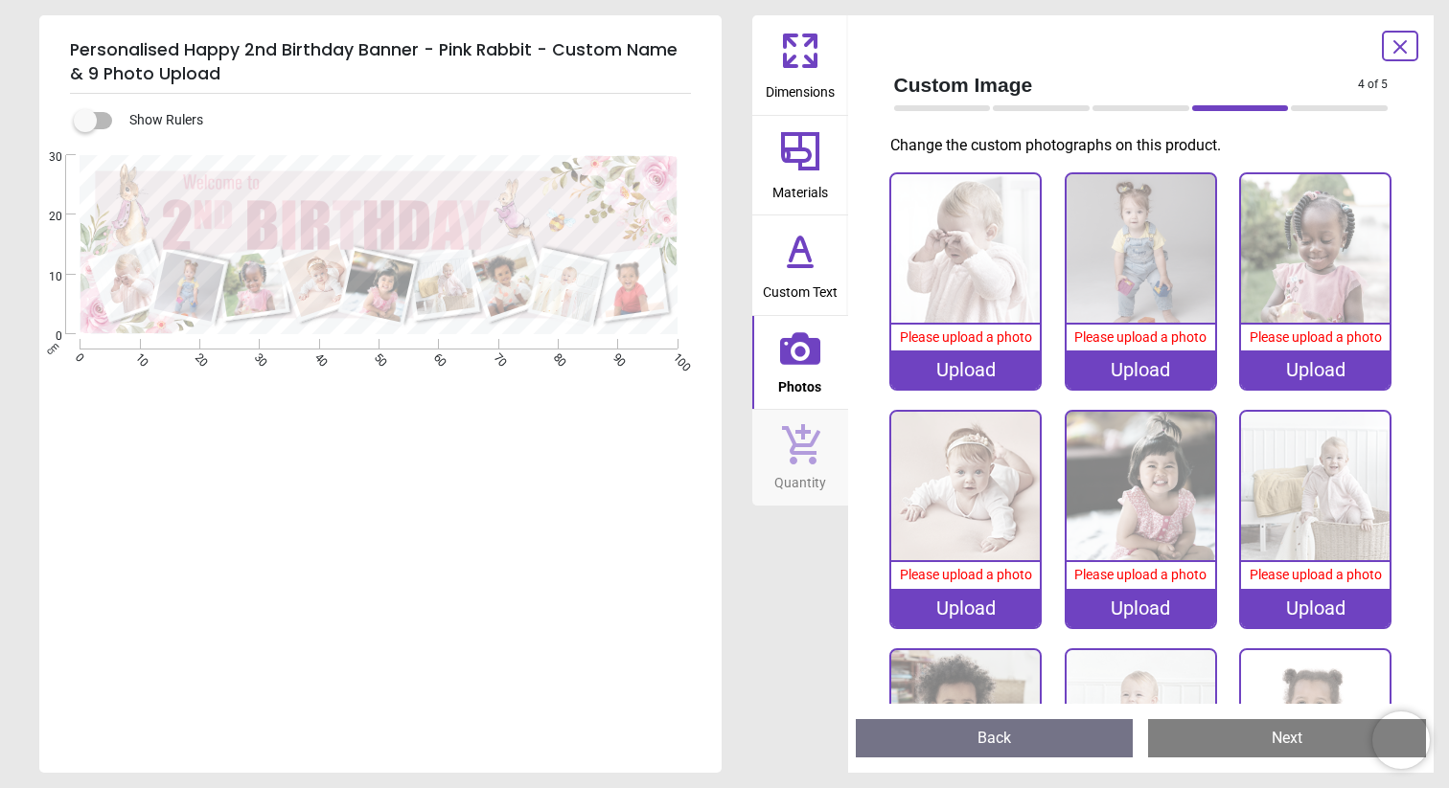
click at [1180, 732] on button "Next" at bounding box center [1287, 739] width 278 height 38
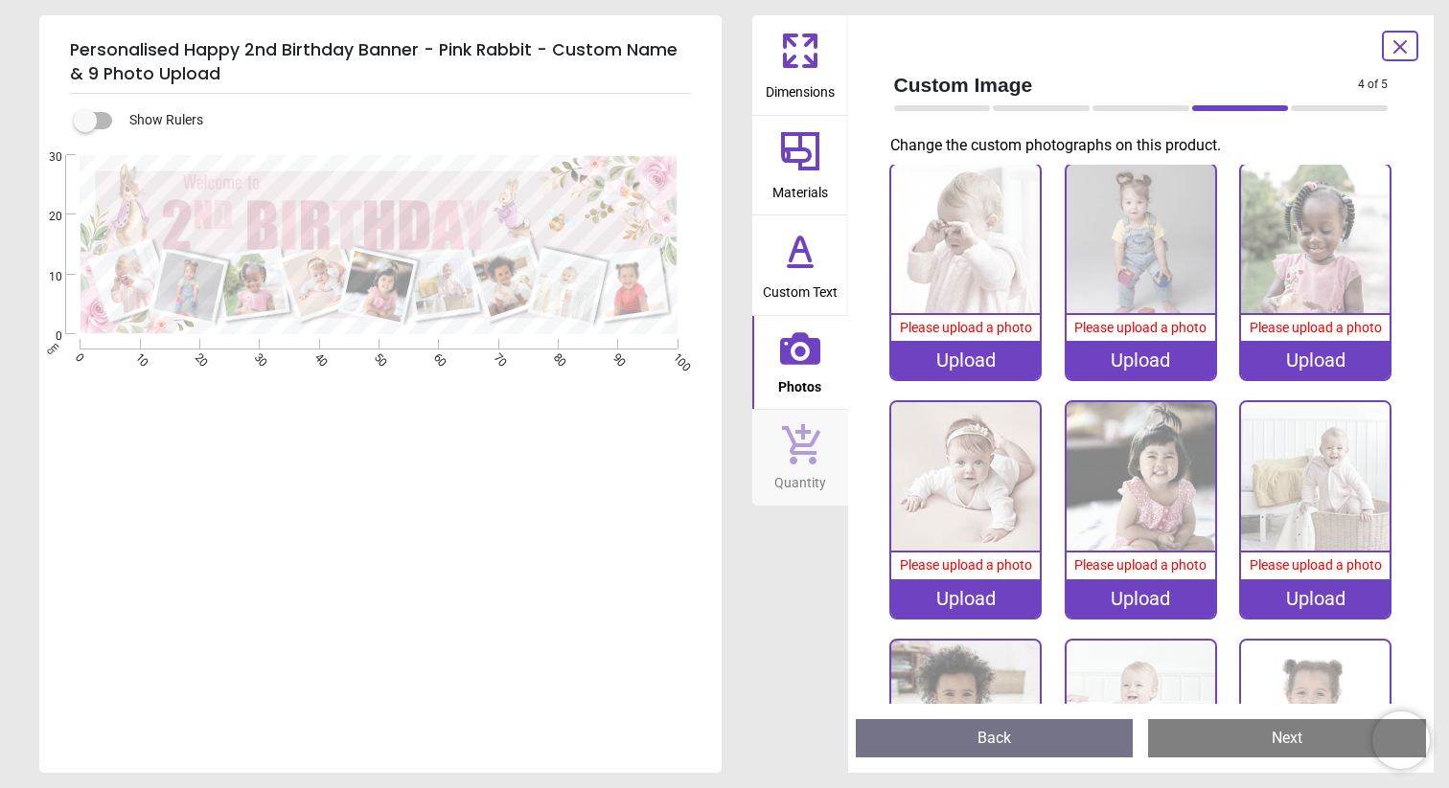
click at [835, 482] on button "Quantity" at bounding box center [800, 458] width 96 height 96
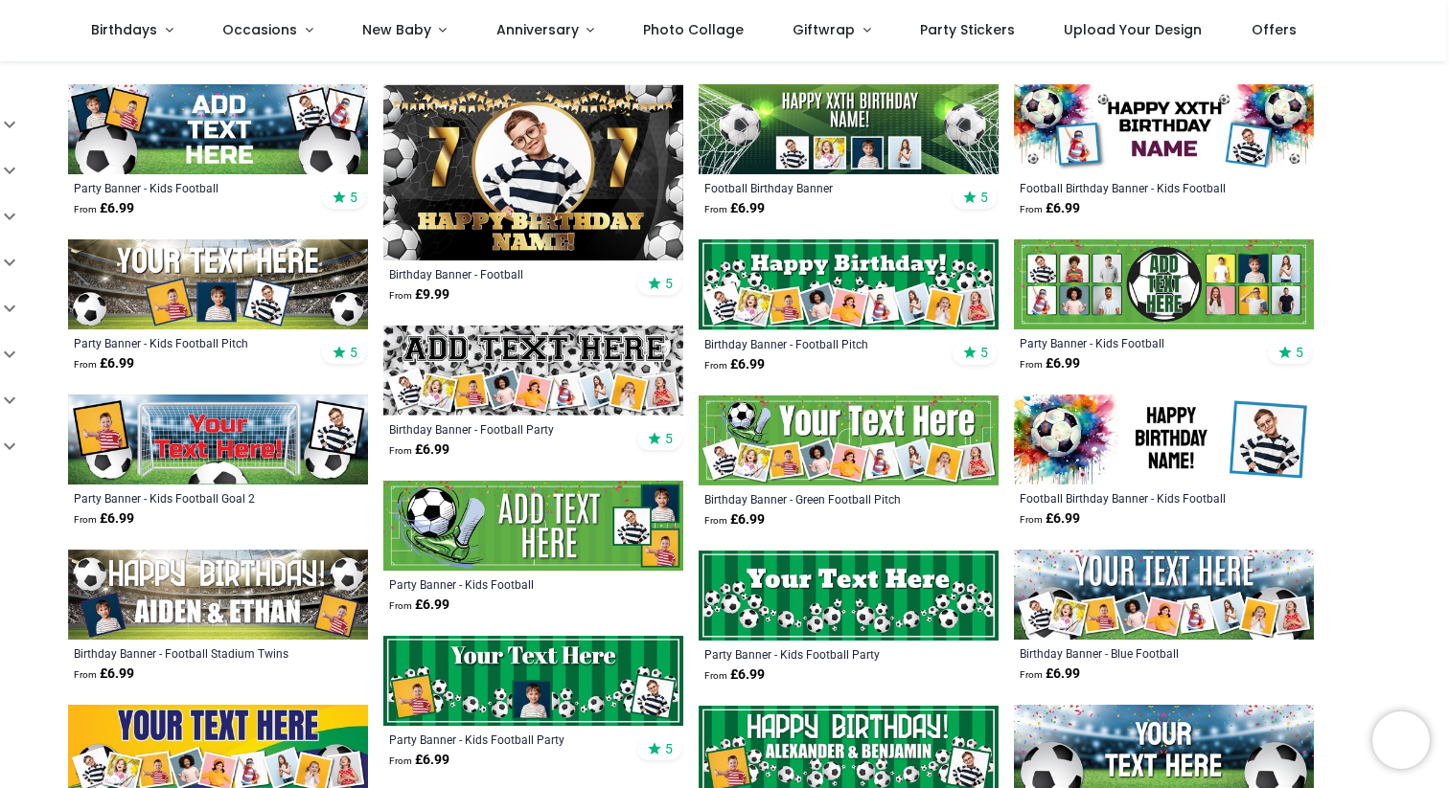
scroll to position [212, 0]
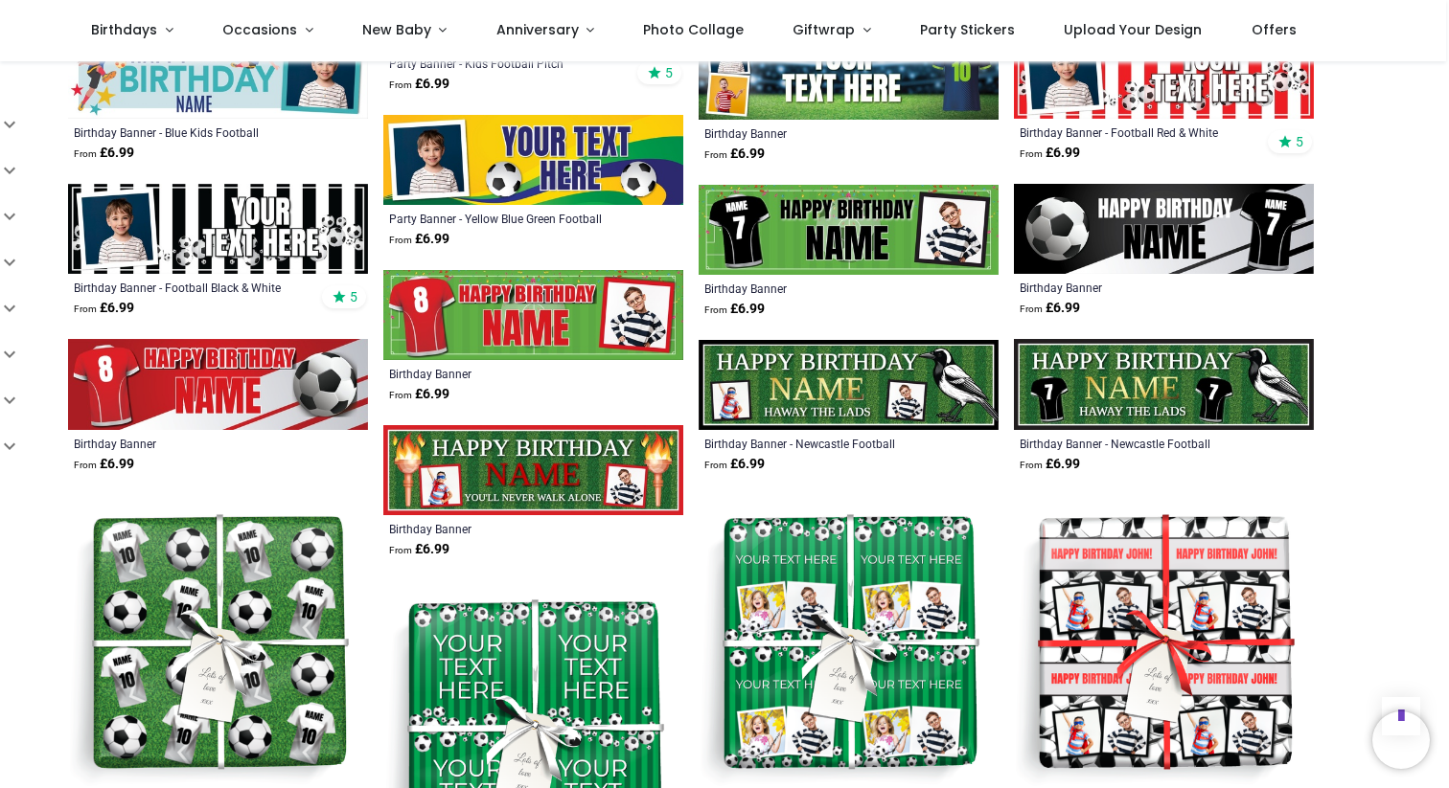
scroll to position [1821, 0]
